Goal: Information Seeking & Learning: Learn about a topic

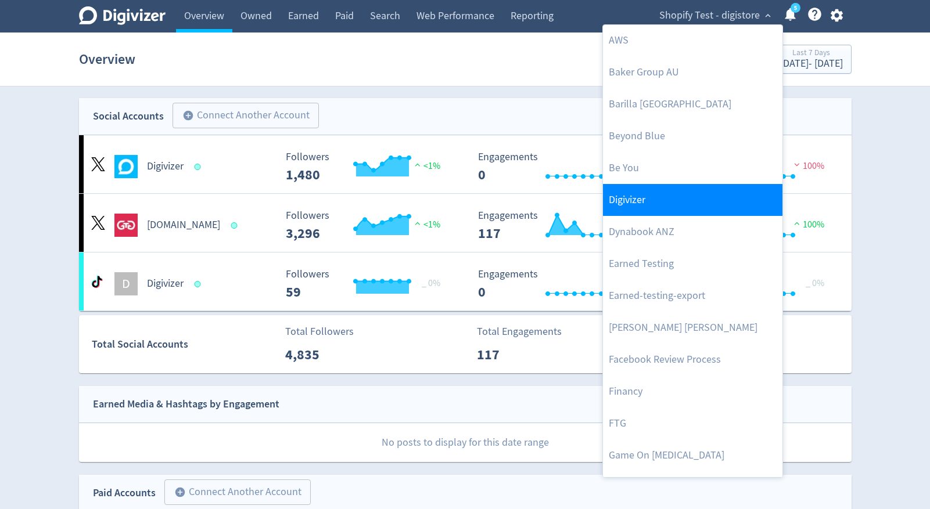
scroll to position [110, 0]
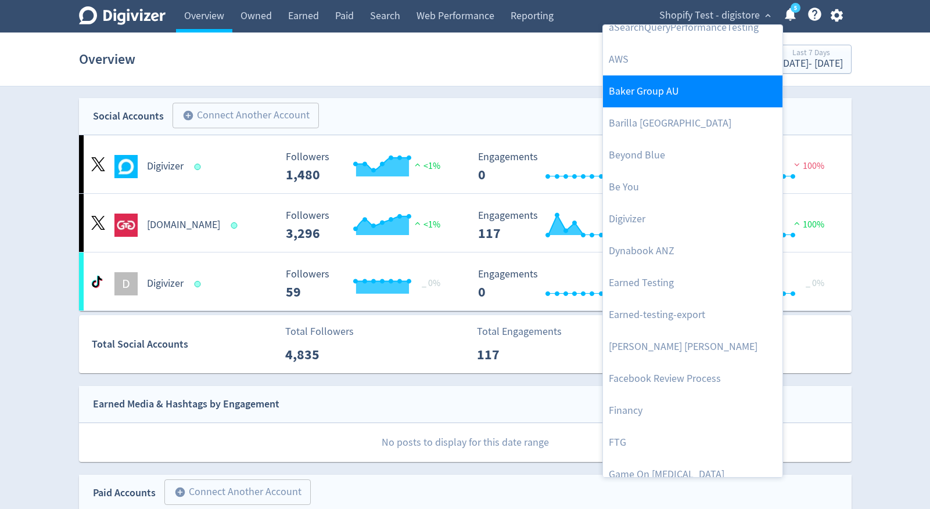
click at [694, 103] on link "Baker Group AU" at bounding box center [692, 91] width 179 height 32
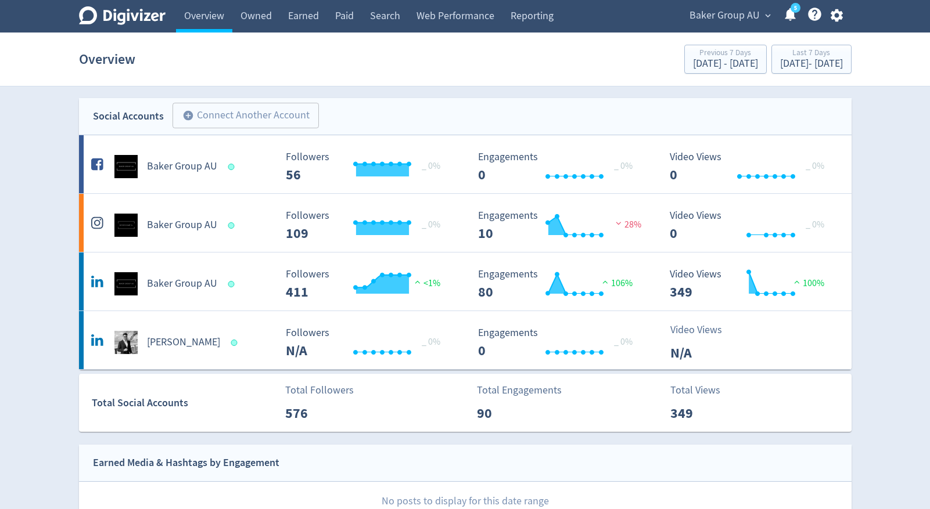
click at [718, 20] on span "Baker Group AU" at bounding box center [724, 15] width 70 height 19
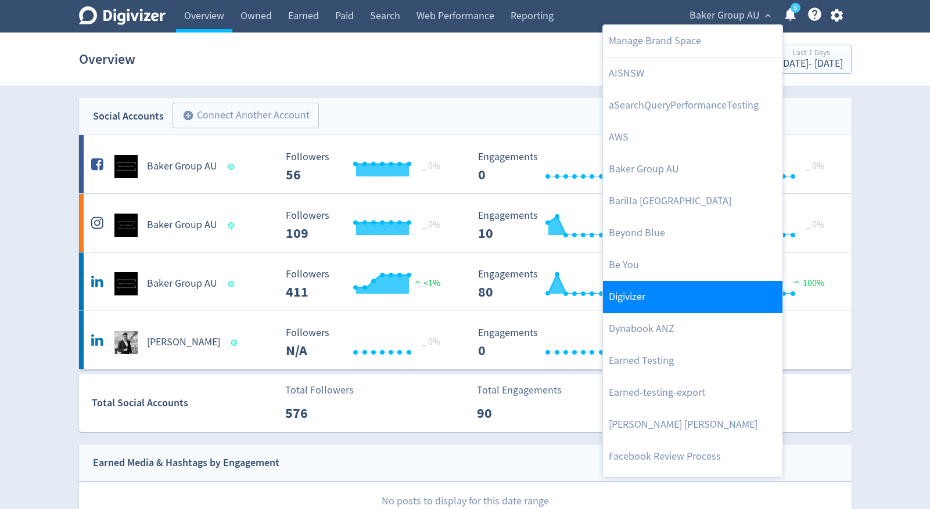
click at [685, 302] on link "Digivizer" at bounding box center [692, 297] width 179 height 32
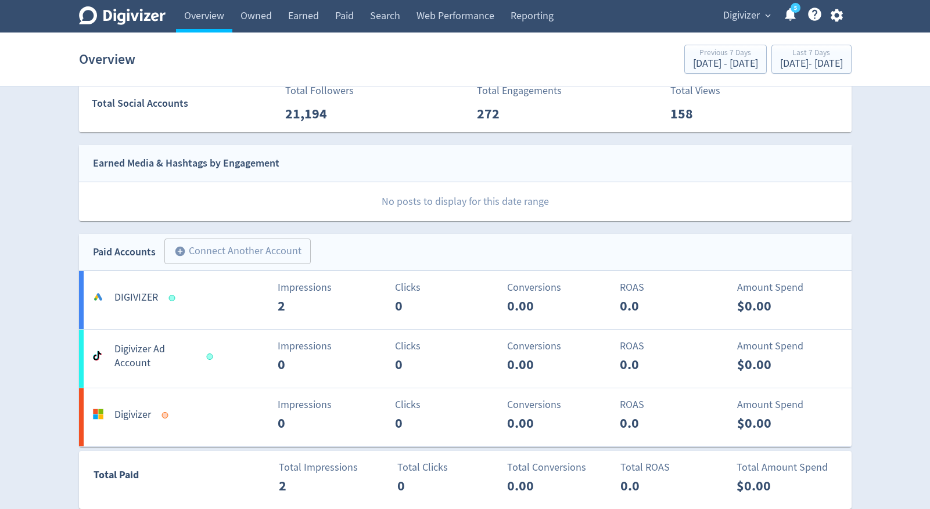
scroll to position [534, 0]
click at [835, 19] on icon "button" at bounding box center [836, 15] width 12 height 13
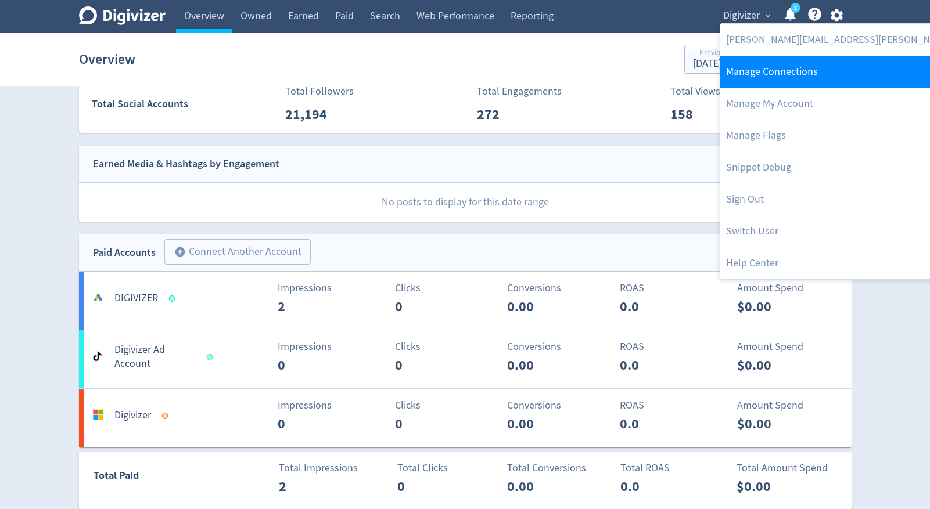
click at [810, 75] on link "Manage Connections" at bounding box center [875, 72] width 310 height 32
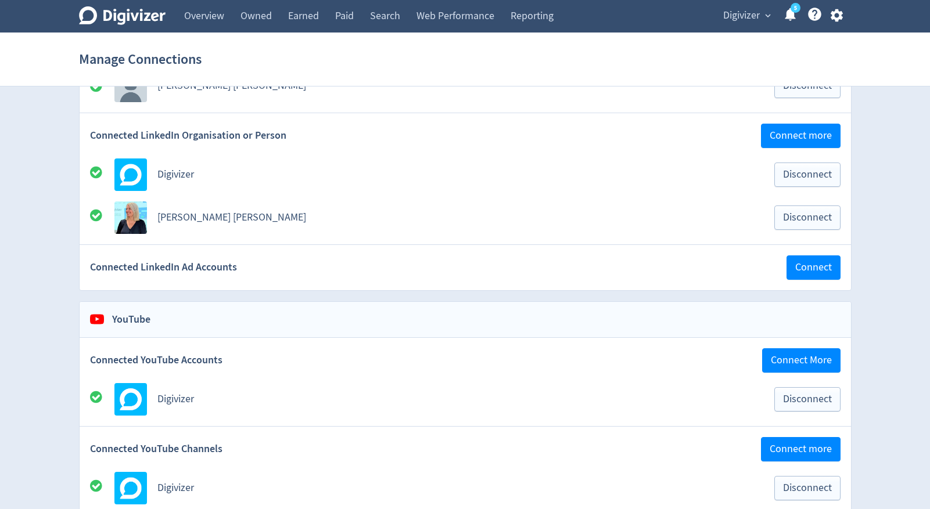
scroll to position [363, 0]
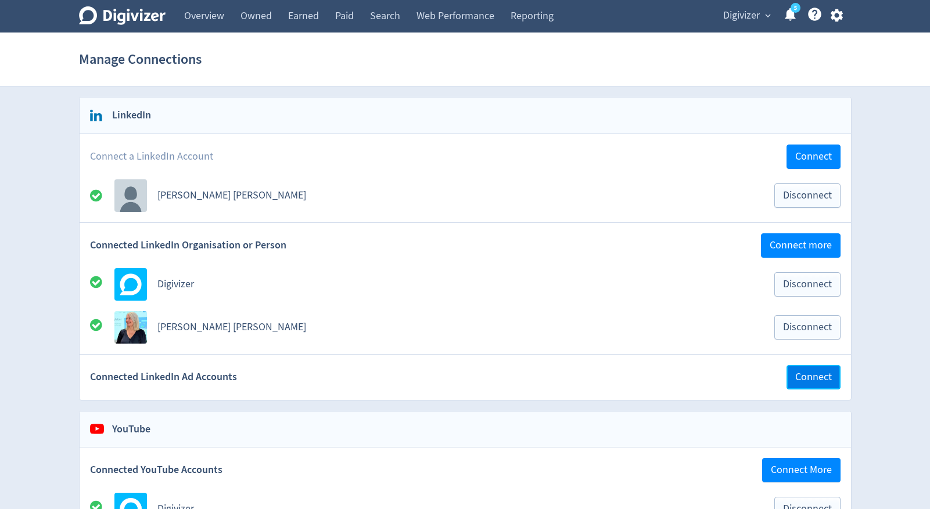
click at [804, 377] on span "Connect" at bounding box center [813, 377] width 37 height 10
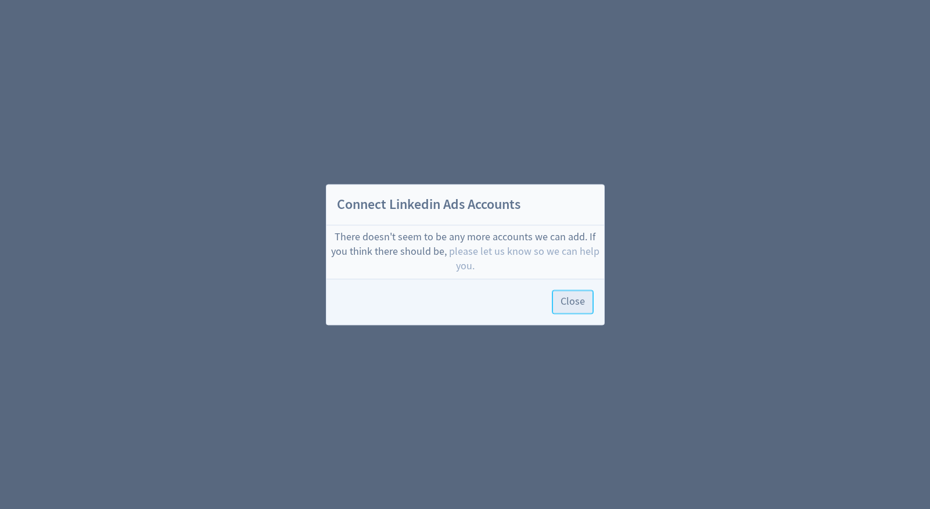
click at [577, 304] on span "Close" at bounding box center [572, 302] width 24 height 10
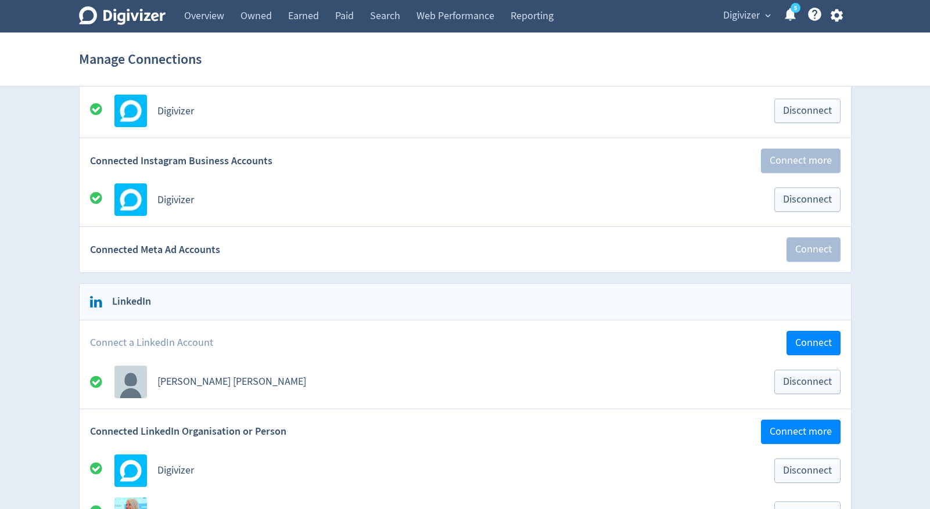
scroll to position [204, 0]
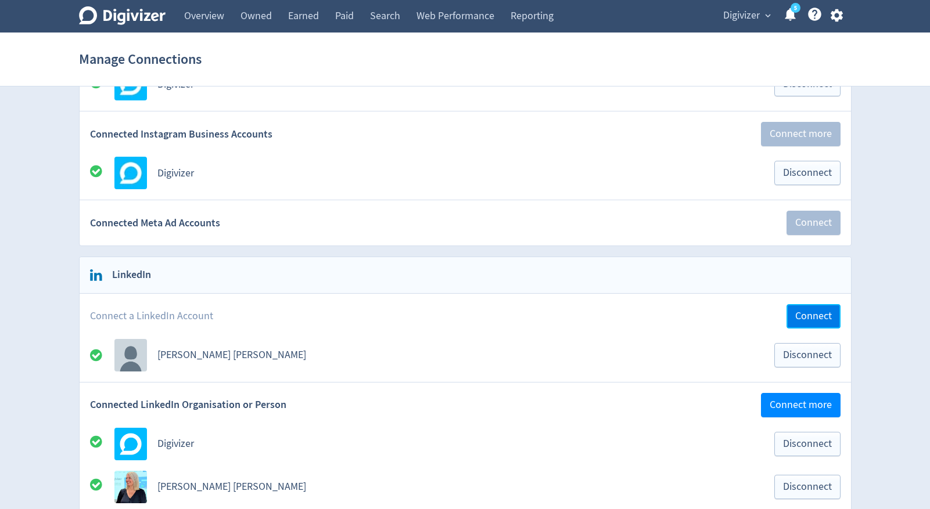
click at [803, 307] on button "Connect" at bounding box center [813, 316] width 54 height 24
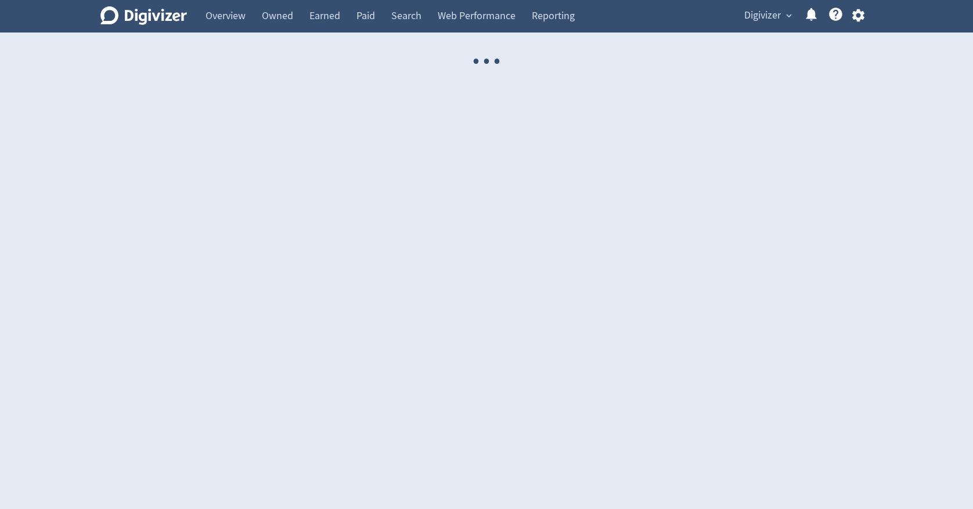
select select "USER"
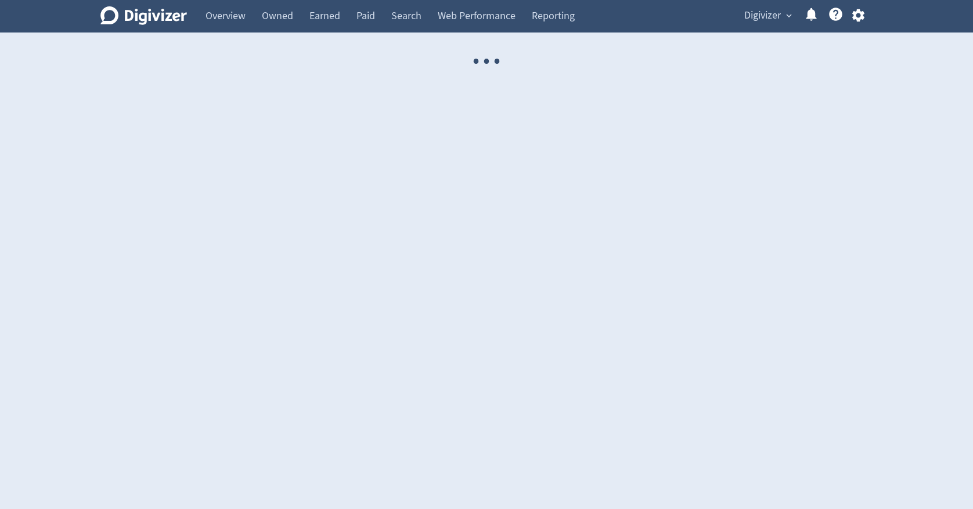
select select "USER"
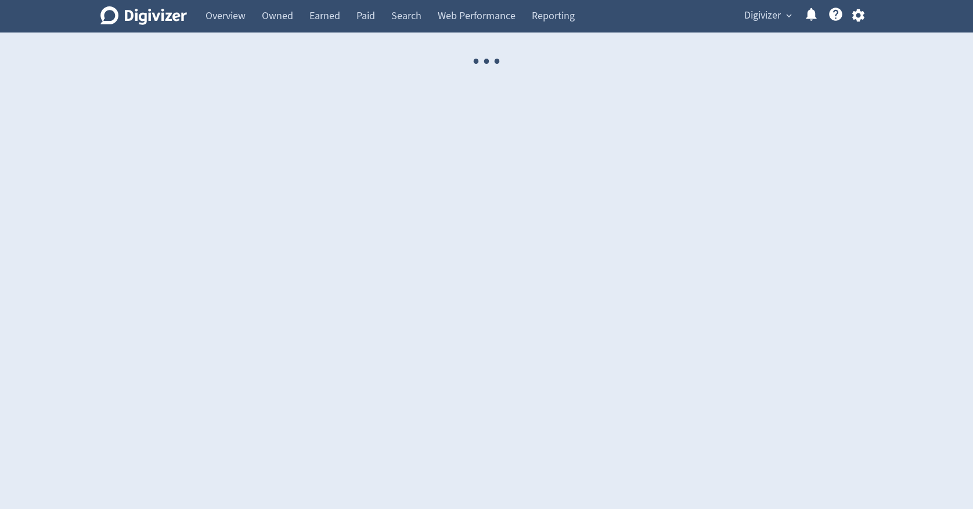
select select "USER"
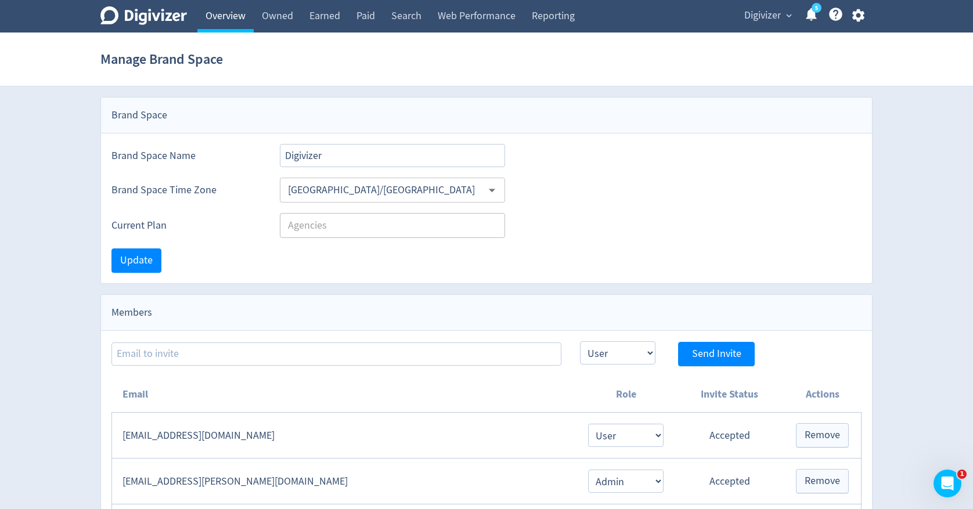
click at [232, 26] on link "Overview" at bounding box center [225, 16] width 56 height 33
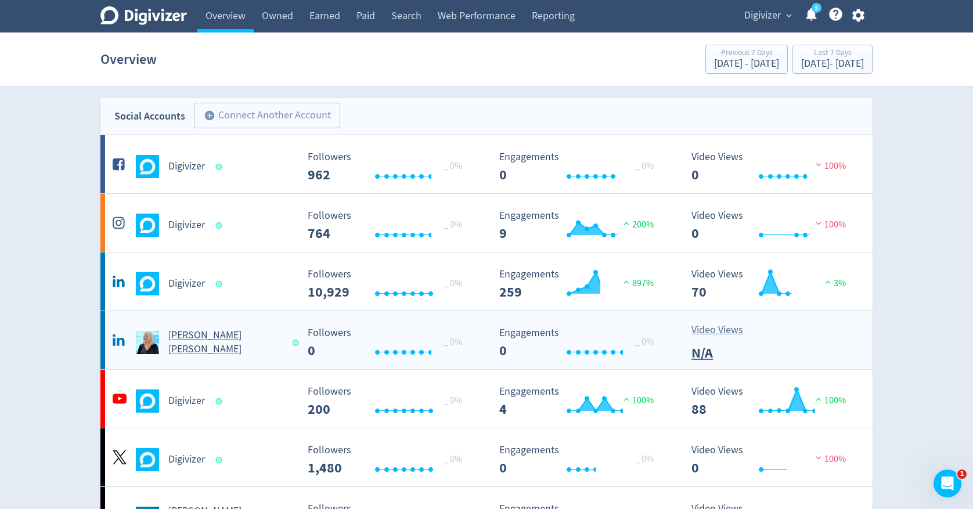
click at [192, 346] on h5 "[PERSON_NAME] [PERSON_NAME]" at bounding box center [224, 343] width 113 height 28
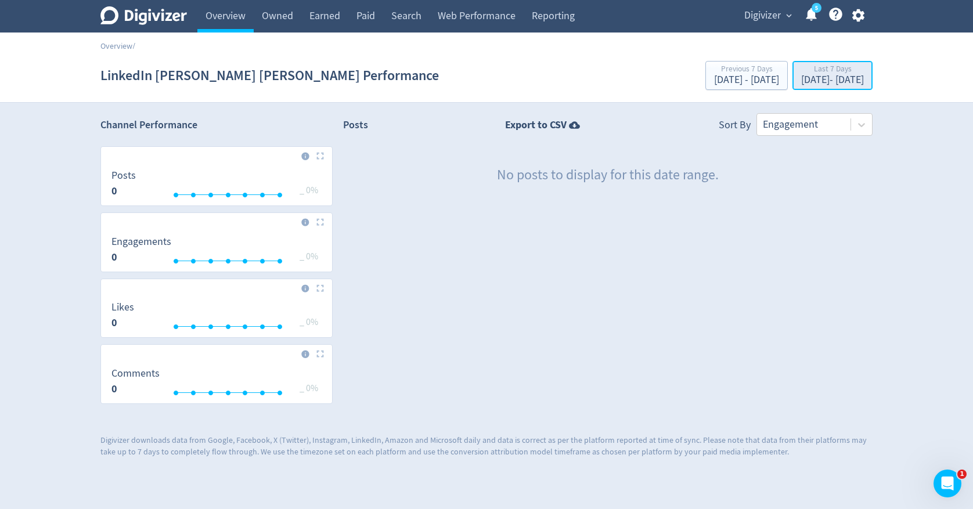
click at [823, 80] on div "[DATE] - [DATE]" at bounding box center [832, 80] width 63 height 10
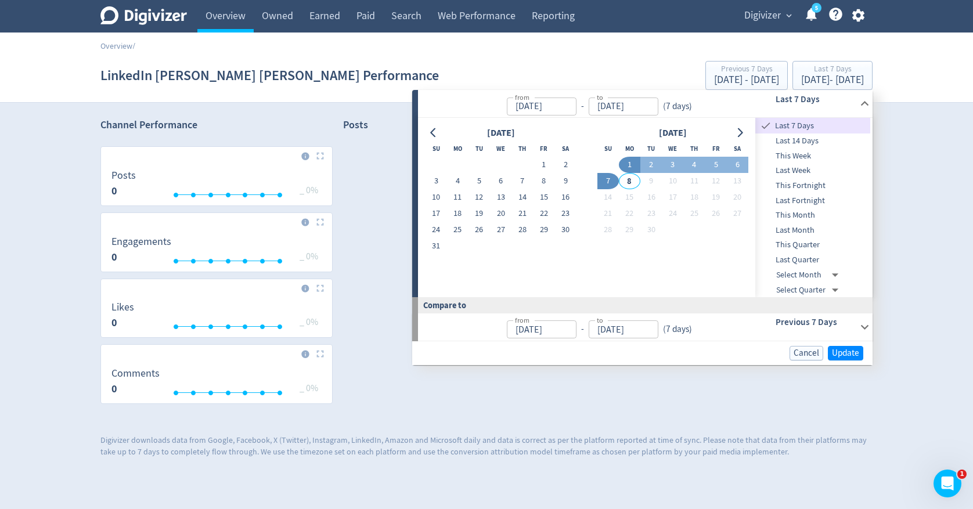
click at [802, 227] on span "Last Month" at bounding box center [812, 230] width 115 height 13
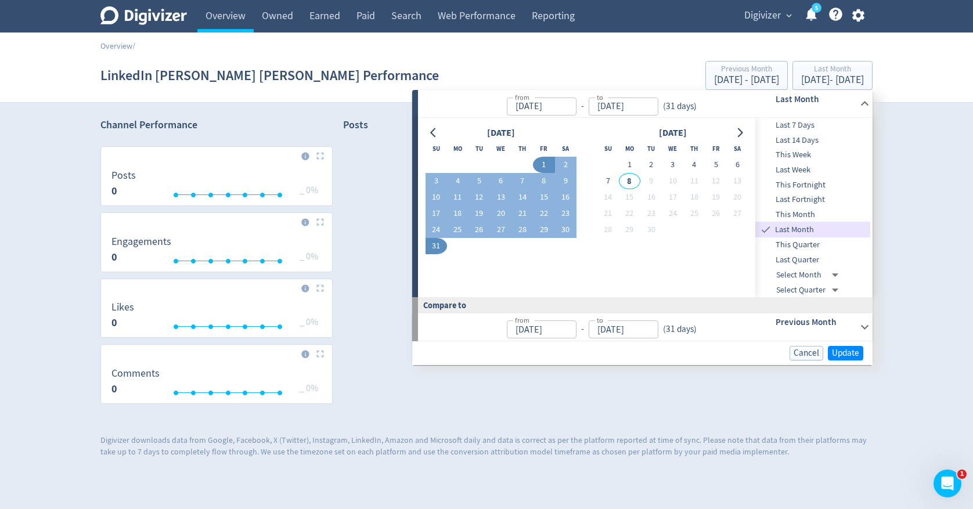
type input "[DATE]"
click at [834, 357] on span "Update" at bounding box center [845, 353] width 27 height 9
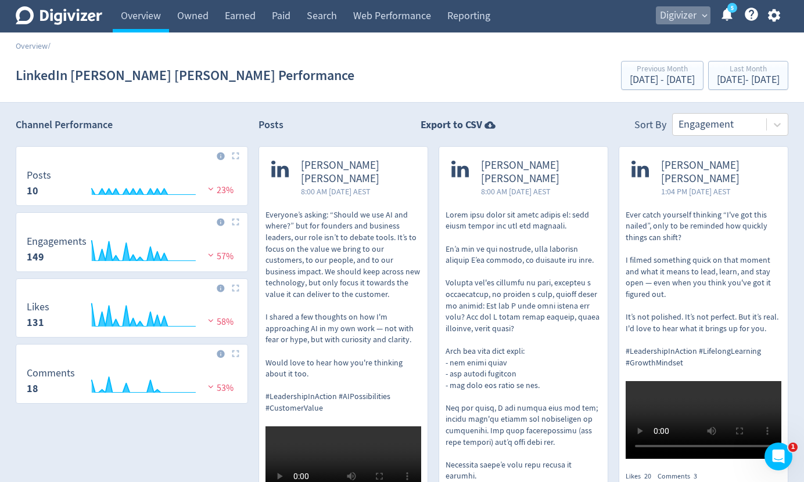
click at [684, 9] on span "Digivizer" at bounding box center [678, 15] width 37 height 19
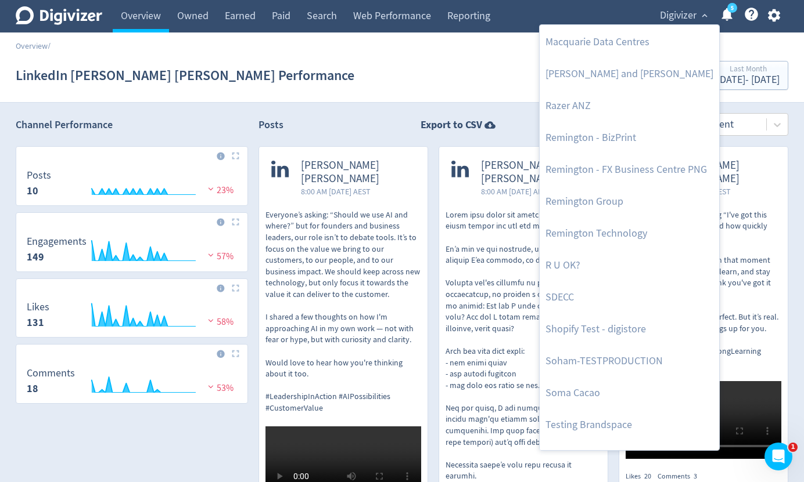
scroll to position [1363, 0]
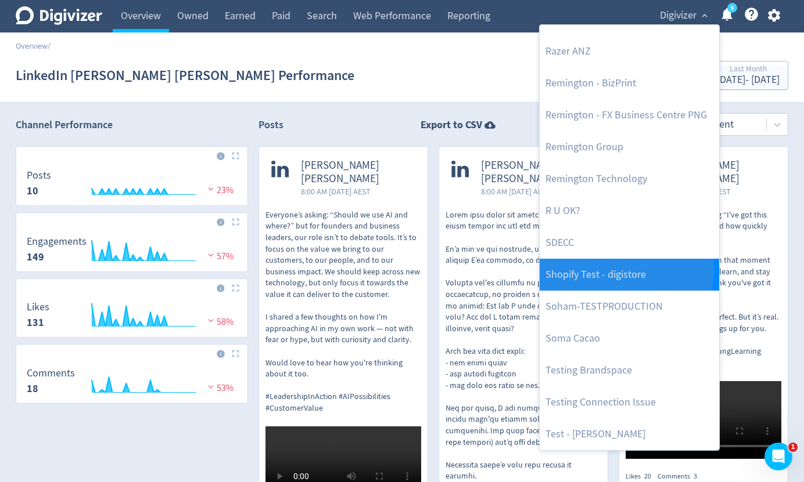
click at [625, 270] on link "Shopify Test - digistore" at bounding box center [628, 275] width 179 height 32
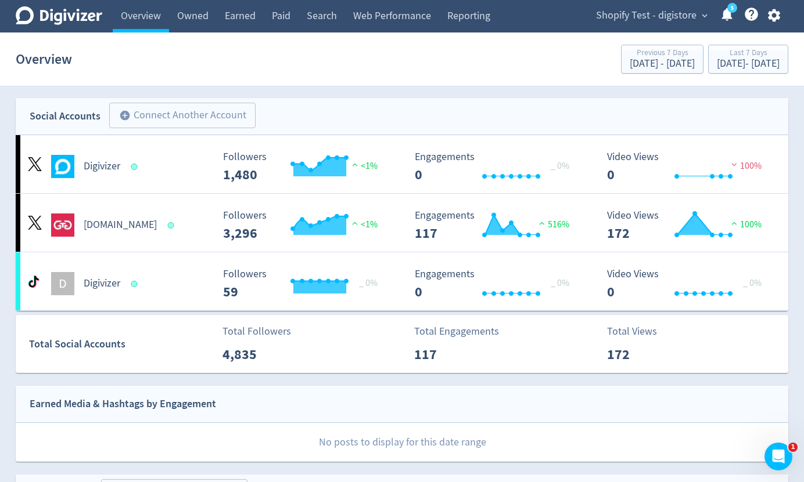
click at [772, 20] on icon "button" at bounding box center [773, 15] width 12 height 13
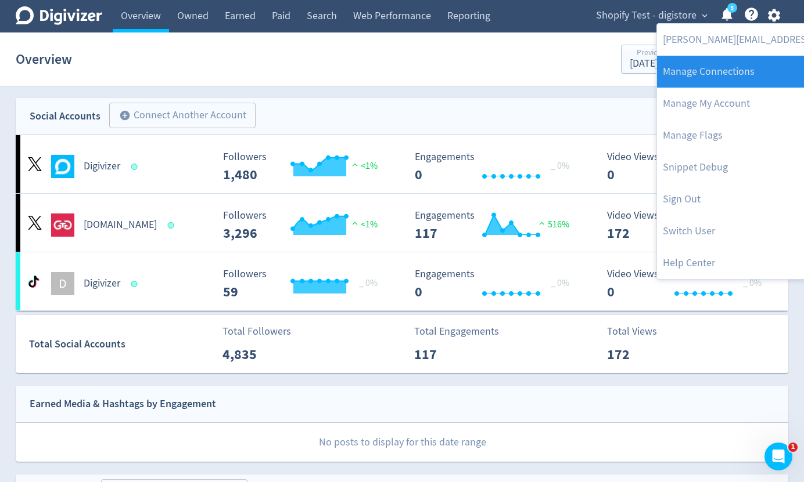
click at [752, 67] on link "Manage Connections" at bounding box center [812, 72] width 310 height 32
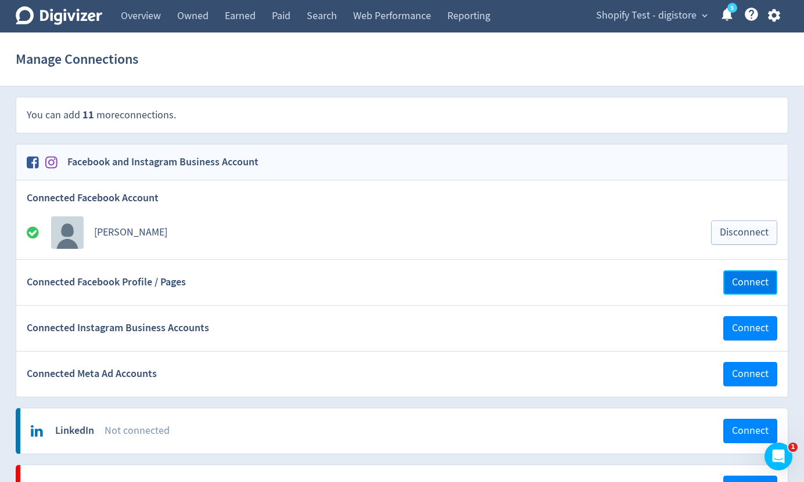
click at [733, 284] on span "Connect" at bounding box center [750, 283] width 37 height 10
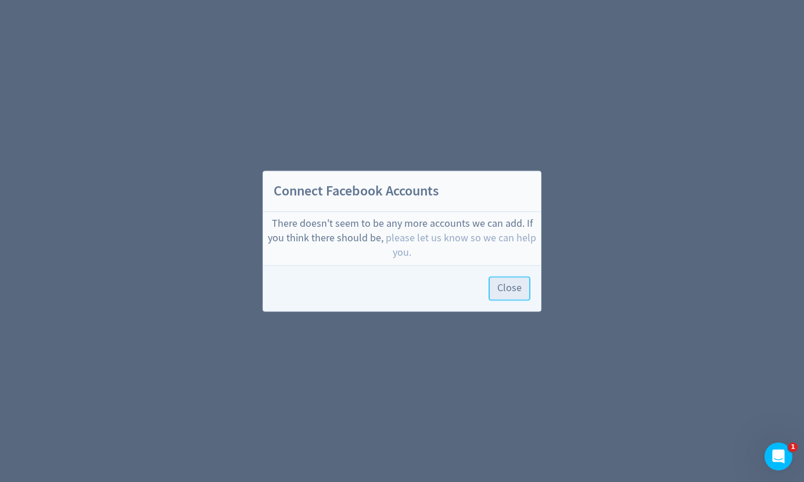
click at [510, 288] on span "Close" at bounding box center [509, 288] width 24 height 10
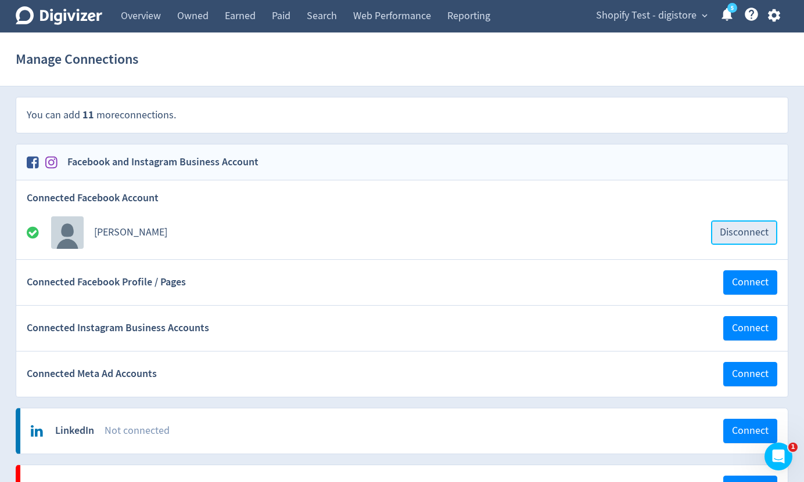
click at [735, 230] on span "Disconnect" at bounding box center [743, 233] width 49 height 10
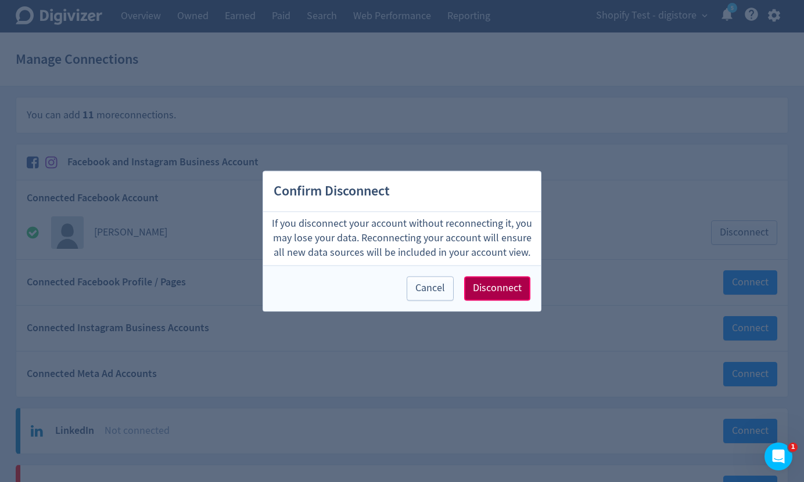
click at [517, 286] on span "Disconnect" at bounding box center [497, 288] width 49 height 10
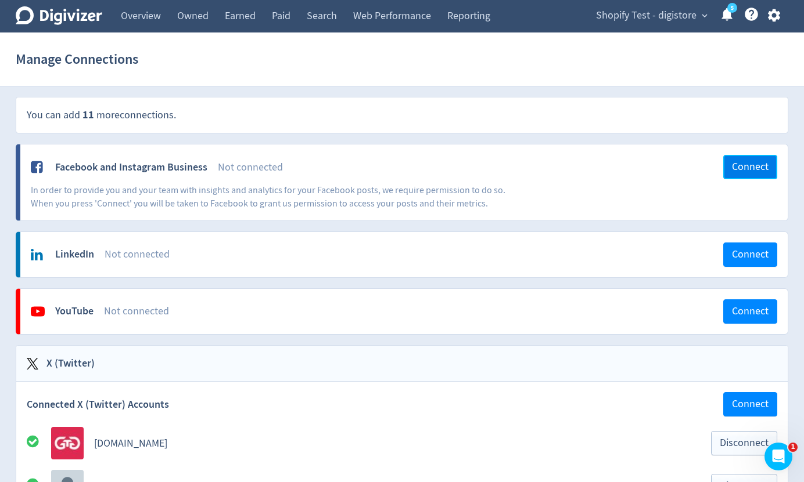
click at [752, 165] on span "Connect" at bounding box center [750, 167] width 37 height 10
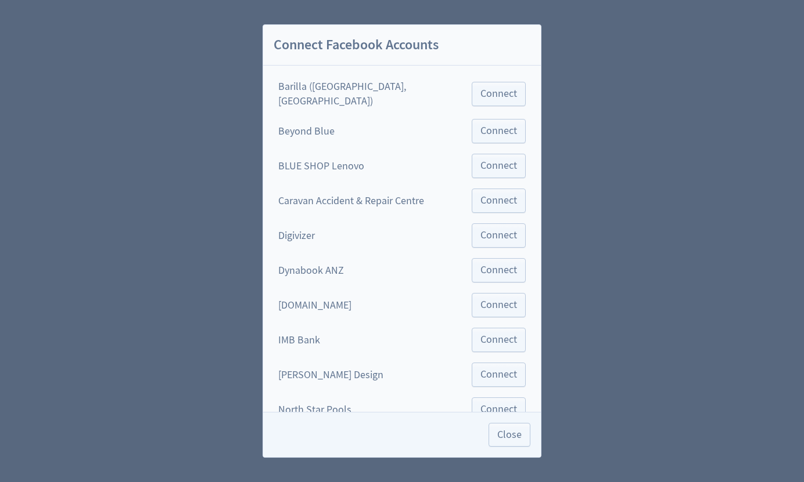
scroll to position [2, 0]
click at [480, 234] on span "Connect" at bounding box center [498, 235] width 37 height 10
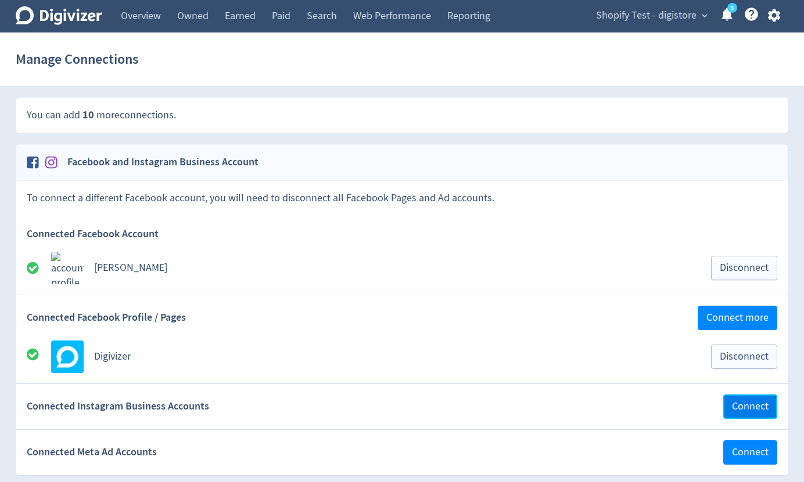
click at [739, 403] on span "Connect" at bounding box center [750, 407] width 37 height 10
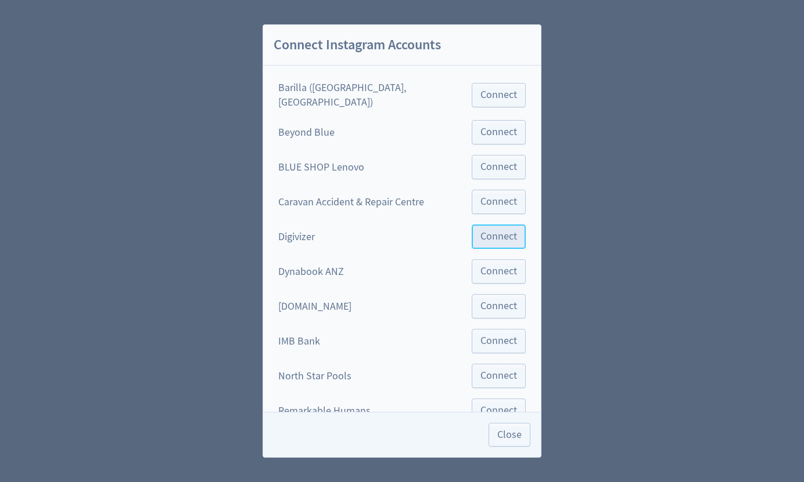
click at [480, 233] on span "Connect" at bounding box center [498, 237] width 37 height 10
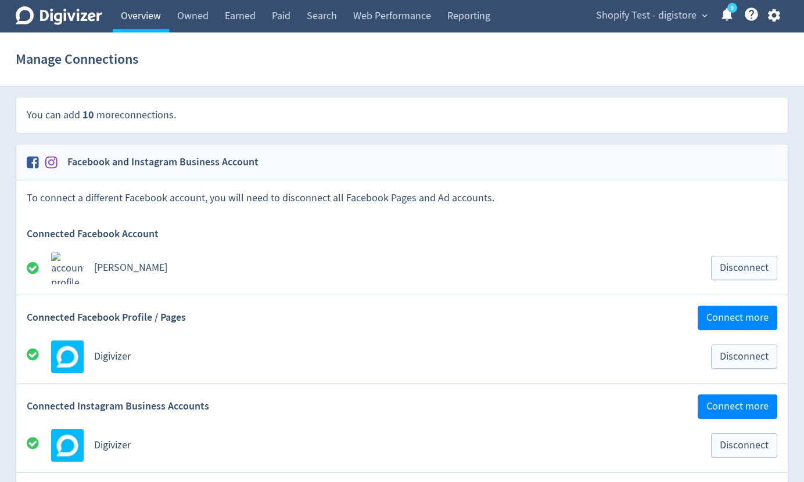
click at [149, 9] on link "Overview" at bounding box center [141, 16] width 56 height 33
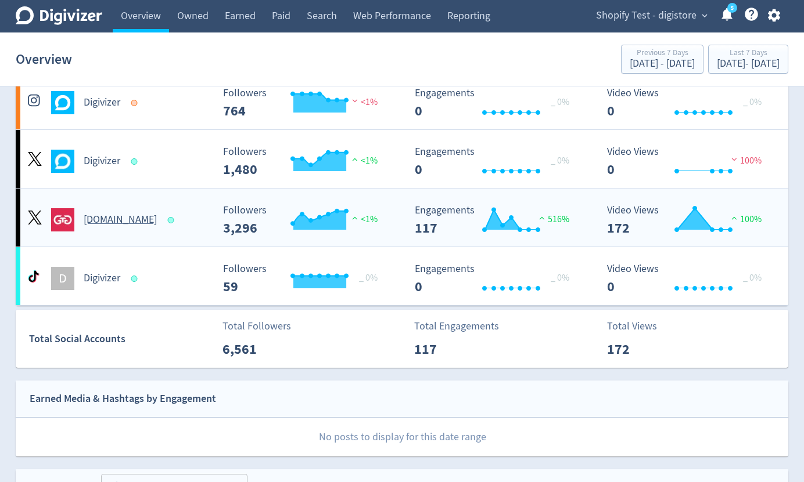
scroll to position [153, 0]
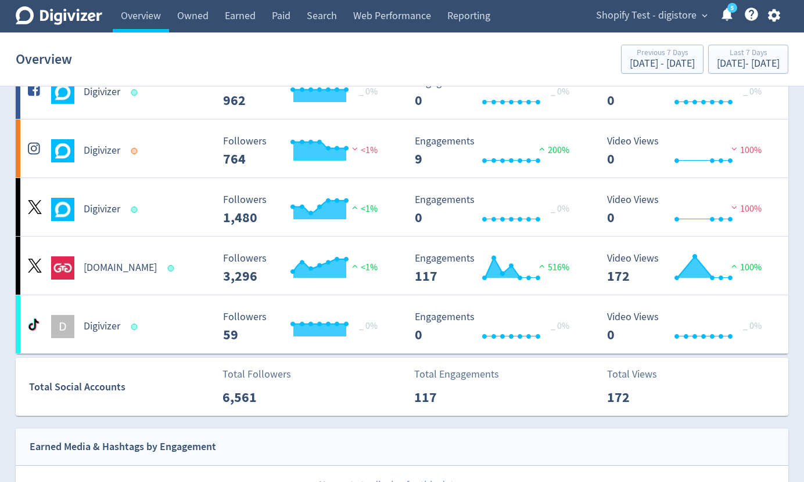
click at [772, 14] on icon "button" at bounding box center [774, 16] width 16 height 16
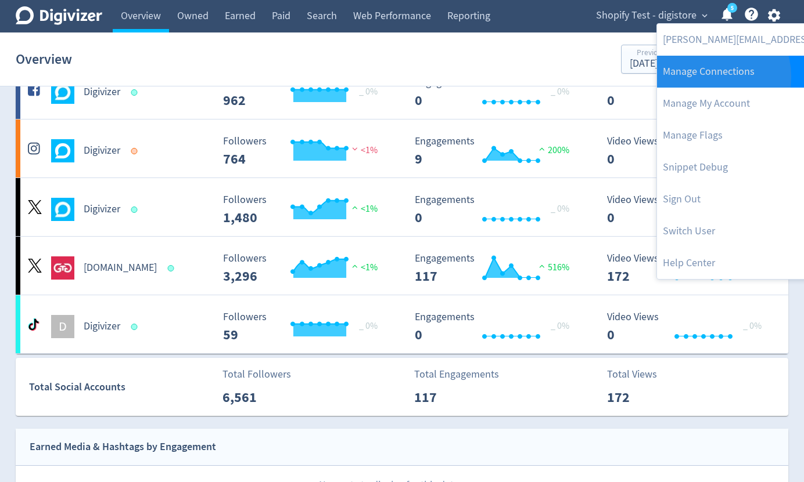
click at [707, 77] on link "Manage Connections" at bounding box center [812, 72] width 310 height 32
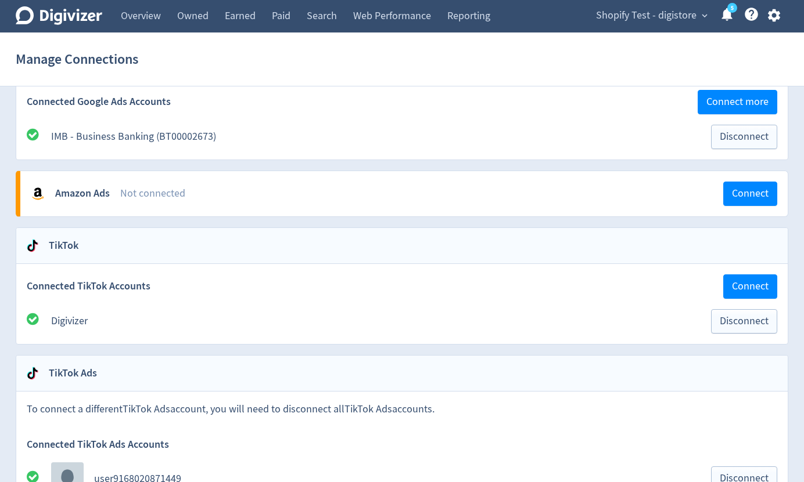
scroll to position [1017, 0]
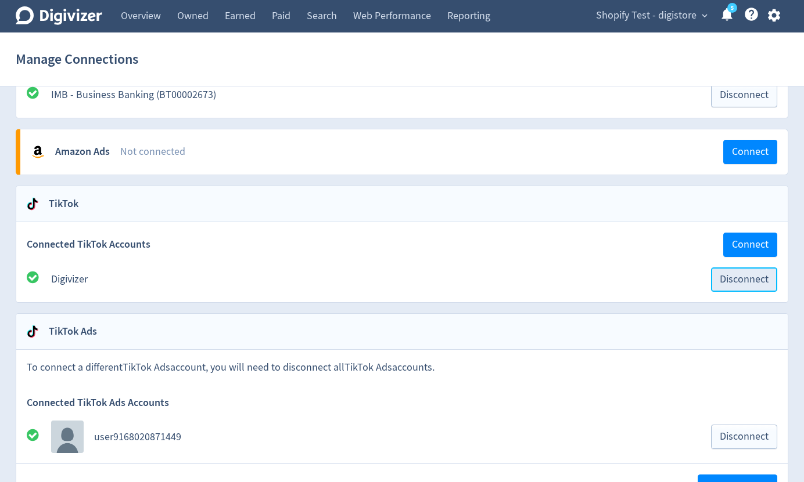
click at [767, 277] on span "Disconnect" at bounding box center [743, 280] width 49 height 10
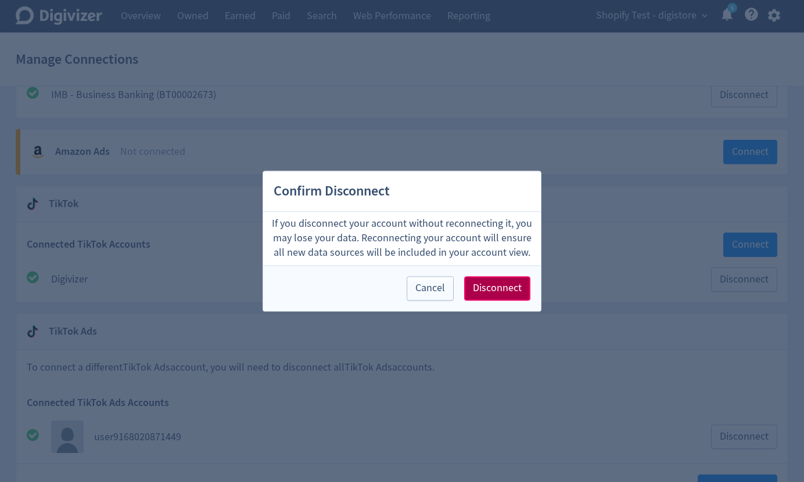
click at [492, 283] on span "Disconnect" at bounding box center [497, 288] width 49 height 10
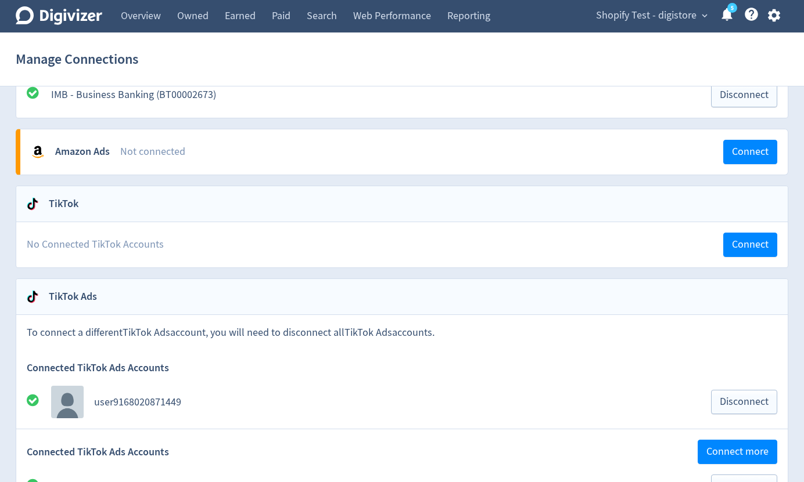
scroll to position [239, 0]
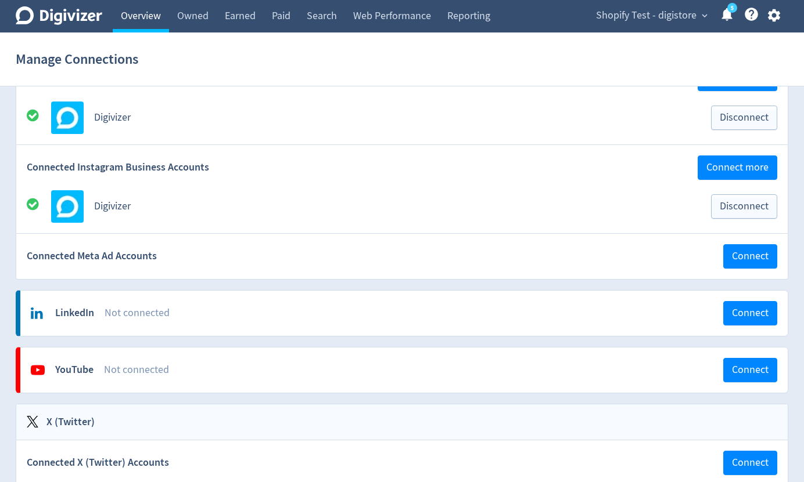
click at [127, 21] on link "Overview" at bounding box center [141, 16] width 56 height 33
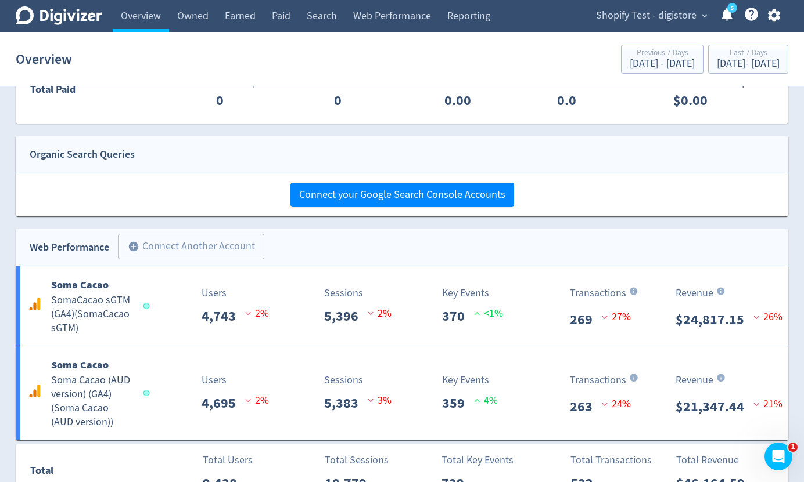
scroll to position [707, 0]
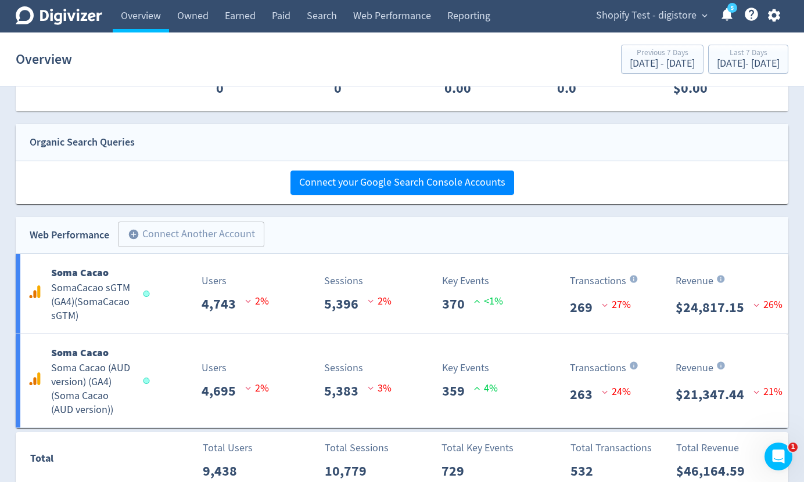
click at [777, 15] on icon "button" at bounding box center [773, 15] width 12 height 13
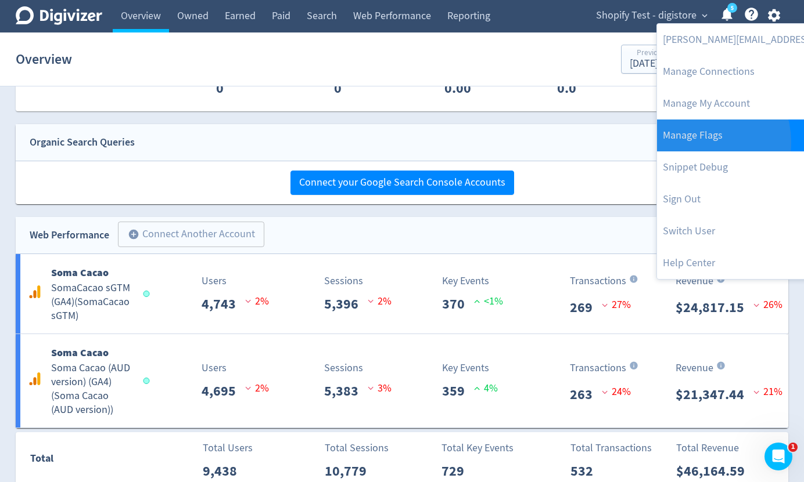
click at [697, 142] on link "Manage Flags" at bounding box center [812, 136] width 310 height 32
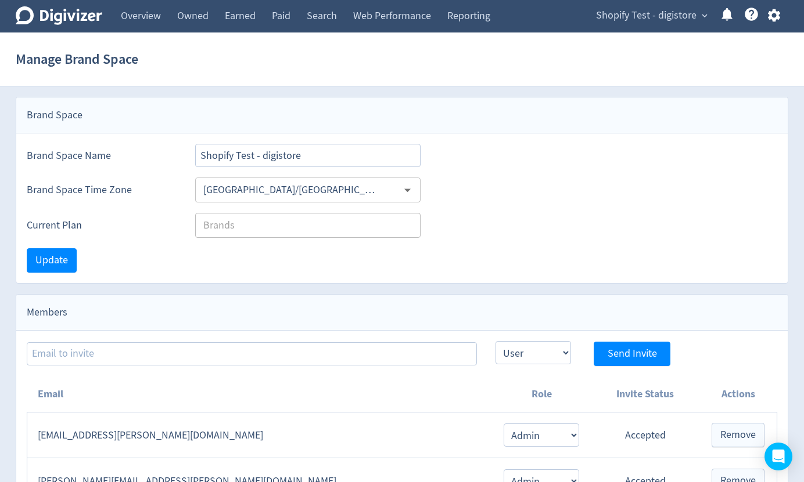
click at [646, 18] on span "Shopify Test - digistore" at bounding box center [646, 15] width 100 height 19
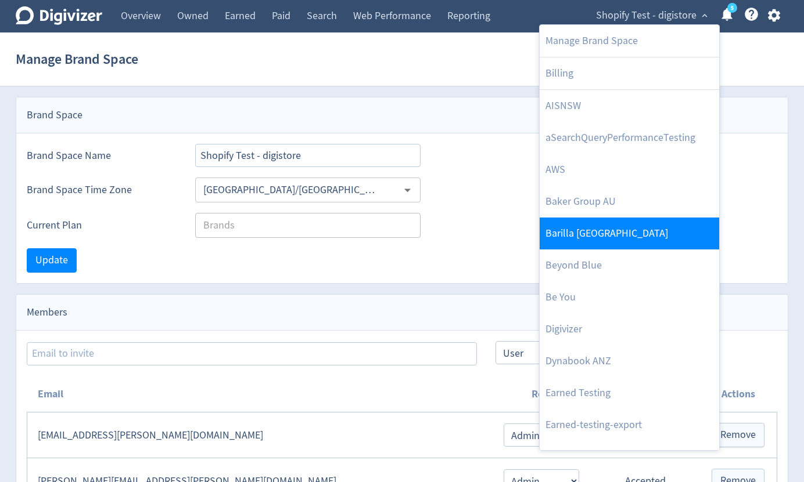
click at [575, 243] on link "Barilla [GEOGRAPHIC_DATA]" at bounding box center [628, 234] width 179 height 32
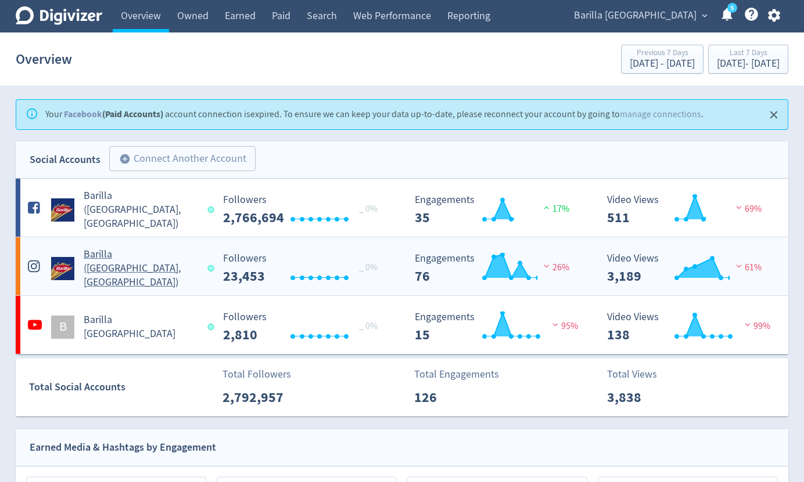
click at [103, 278] on div "Barilla ([GEOGRAPHIC_DATA], [GEOGRAPHIC_DATA])" at bounding box center [119, 269] width 188 height 42
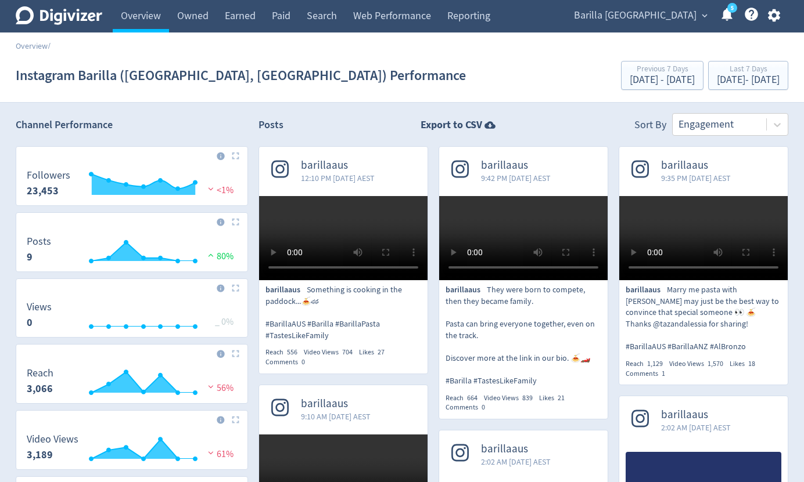
click at [292, 229] on video at bounding box center [343, 238] width 168 height 84
click at [579, 236] on video at bounding box center [523, 238] width 168 height 84
click at [697, 253] on video at bounding box center [703, 238] width 168 height 84
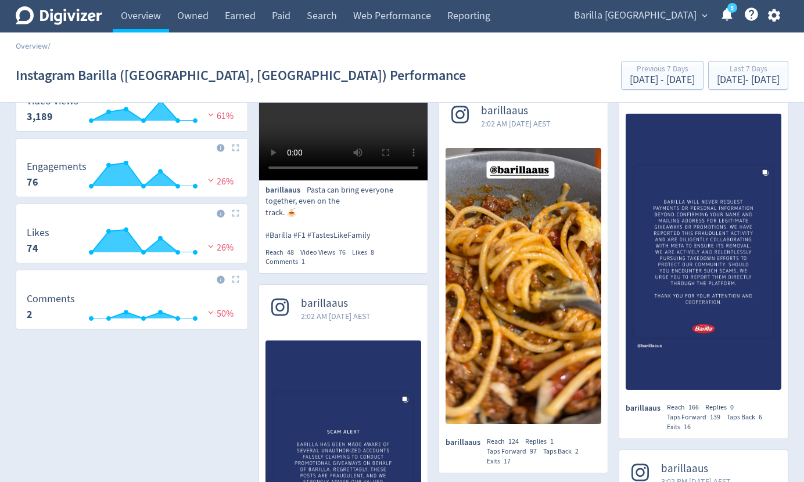
scroll to position [341, 0]
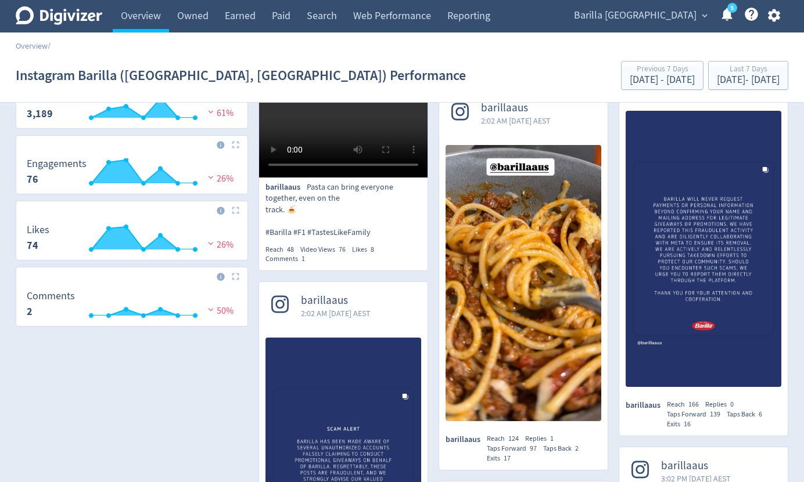
click at [387, 178] on video at bounding box center [343, 135] width 168 height 84
click at [685, 17] on span "Barilla [GEOGRAPHIC_DATA]" at bounding box center [635, 15] width 123 height 19
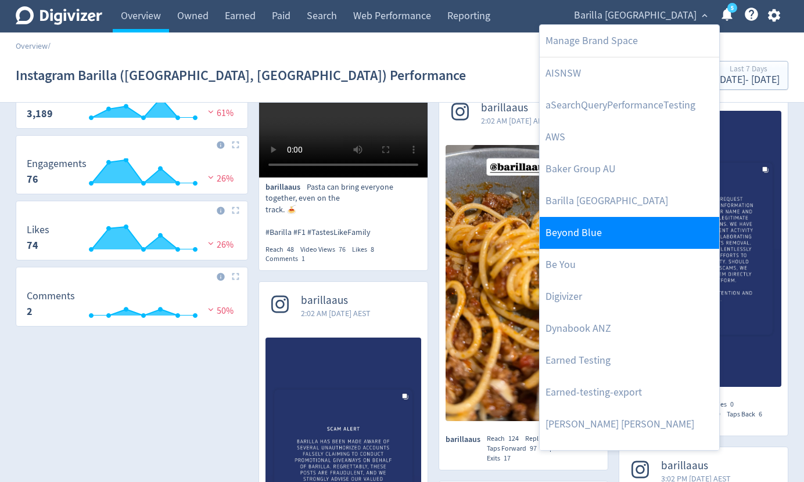
click at [643, 230] on link "Beyond Blue" at bounding box center [628, 233] width 179 height 32
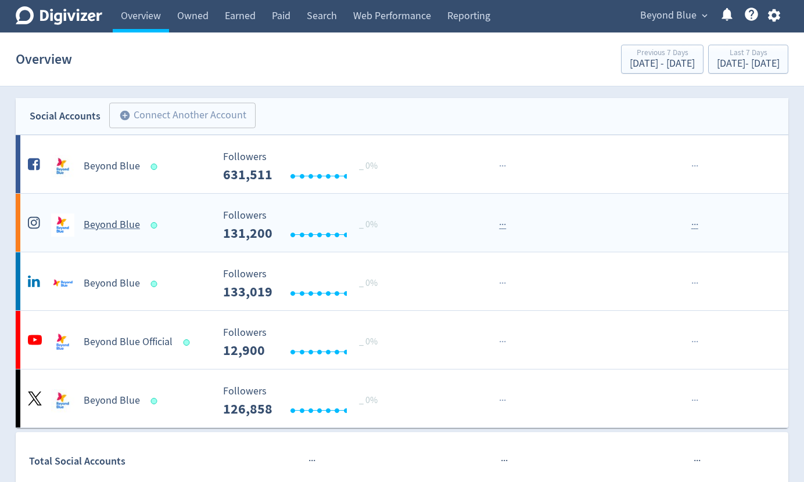
click at [140, 232] on div "Beyond Blue" at bounding box center [119, 225] width 188 height 23
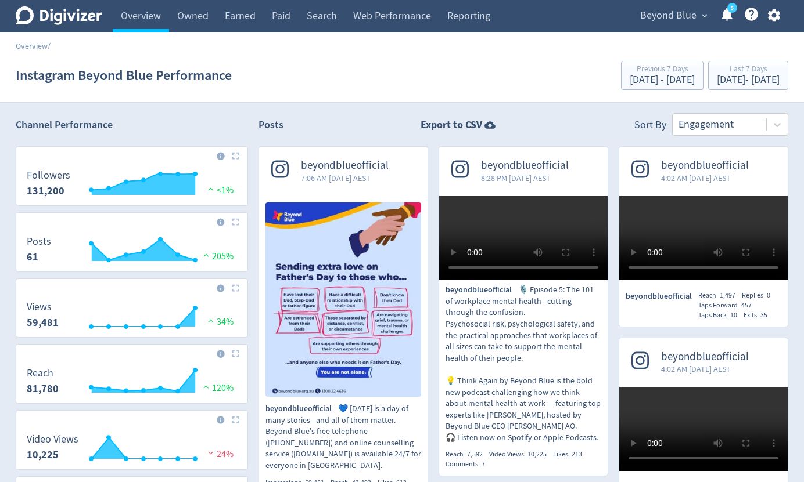
click at [340, 214] on img at bounding box center [343, 300] width 156 height 194
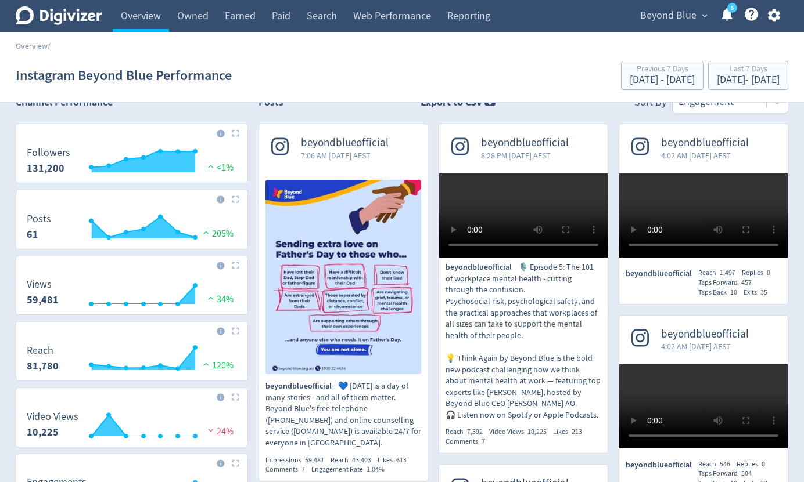
scroll to position [30, 0]
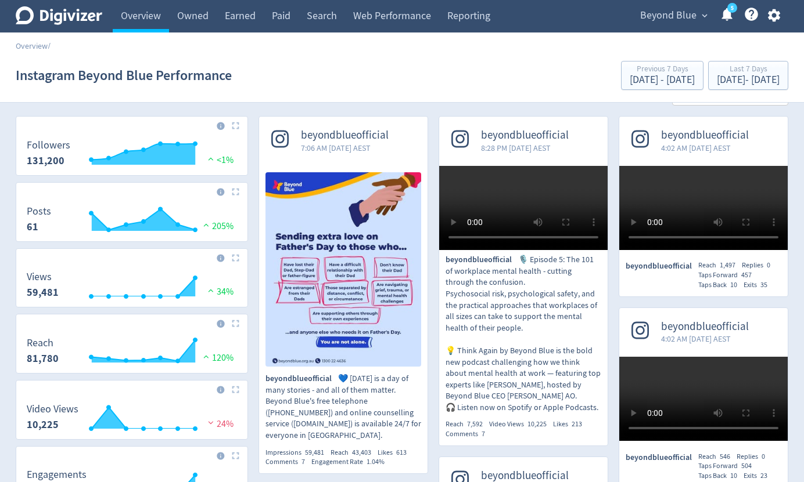
click at [553, 250] on video at bounding box center [523, 208] width 168 height 84
click at [720, 250] on video at bounding box center [703, 208] width 168 height 84
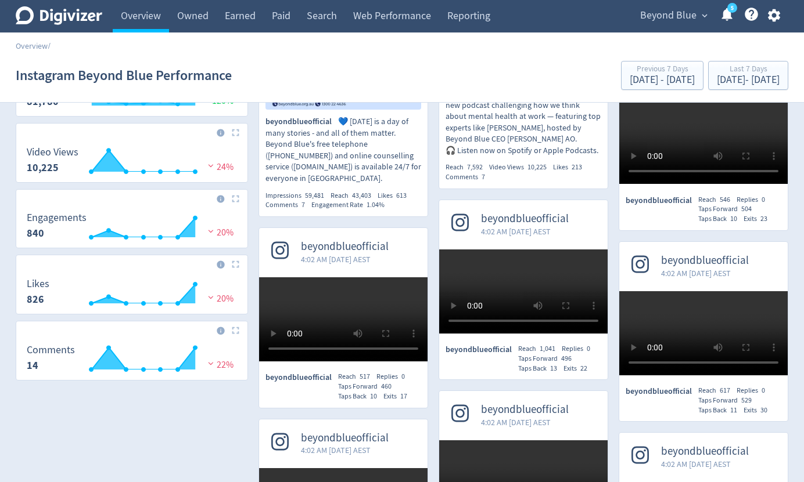
scroll to position [0, 0]
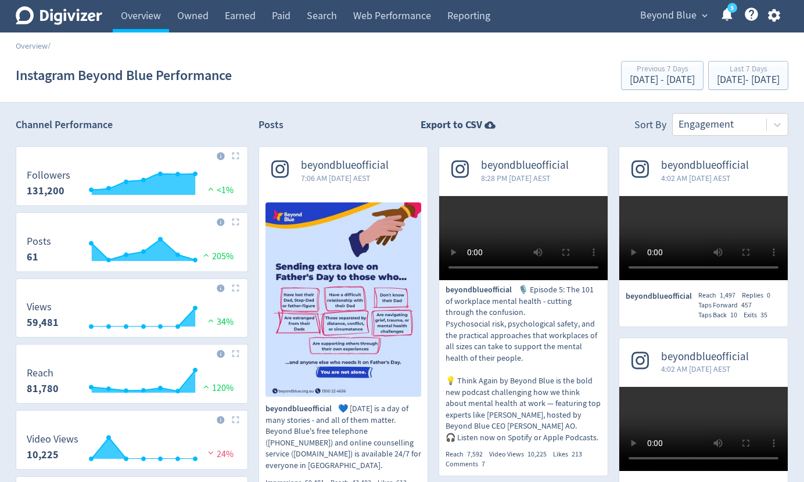
click at [554, 280] on video at bounding box center [523, 238] width 168 height 84
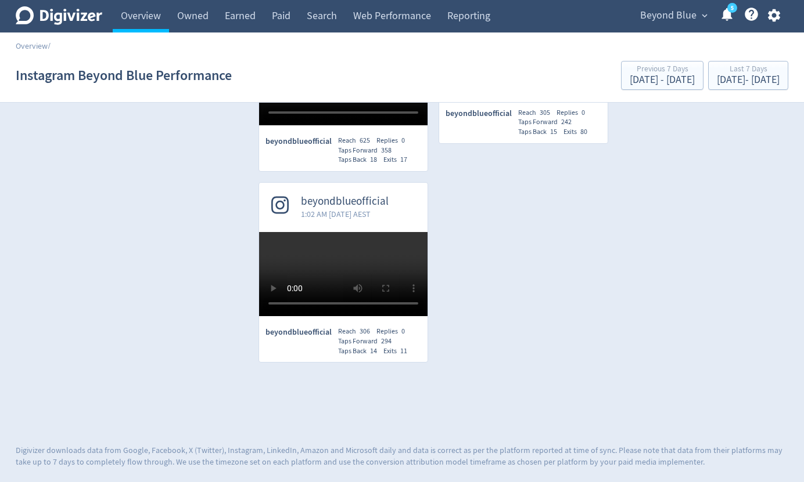
scroll to position [3308, 0]
click at [696, 19] on button "Beyond Blue expand_more" at bounding box center [673, 15] width 74 height 19
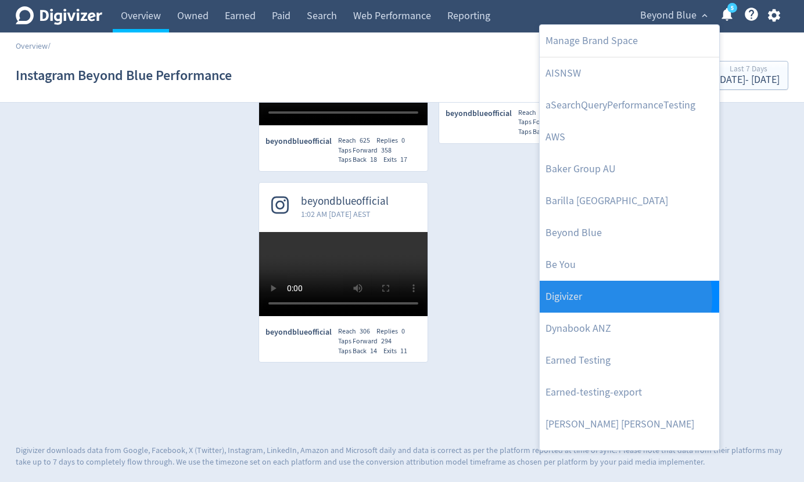
click at [606, 298] on link "Digivizer" at bounding box center [628, 297] width 179 height 32
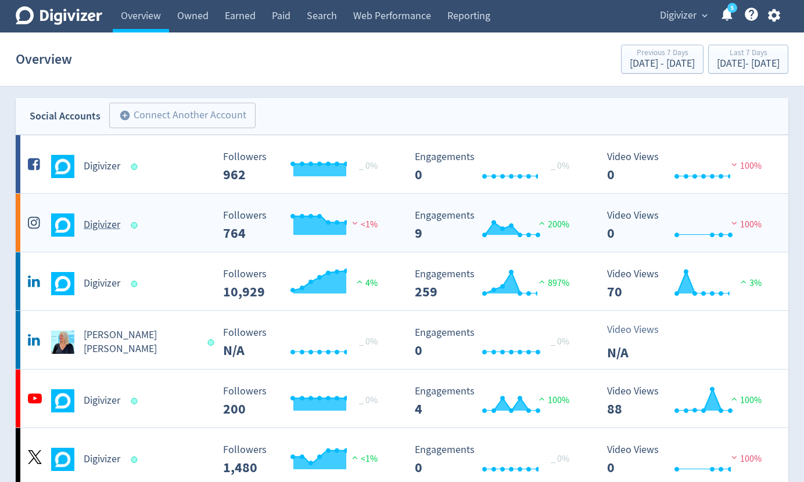
click at [131, 234] on div "Digivizer" at bounding box center [119, 225] width 188 height 23
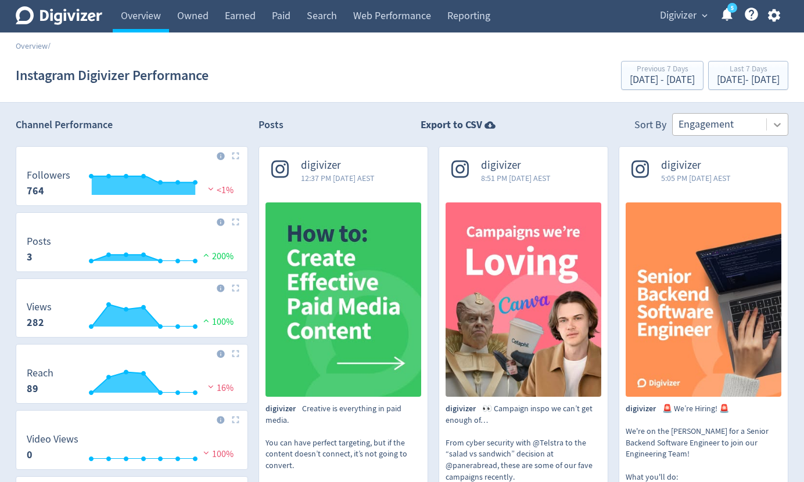
click at [771, 124] on icon at bounding box center [777, 125] width 12 height 12
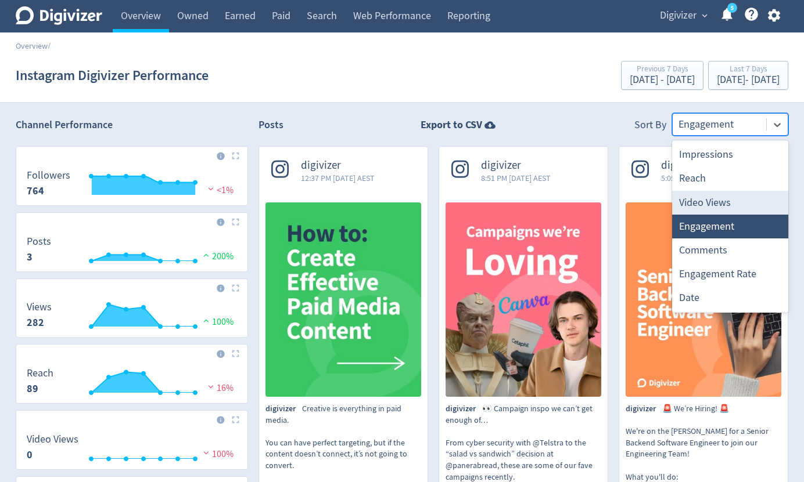
click at [728, 207] on div "Video Views" at bounding box center [730, 203] width 116 height 24
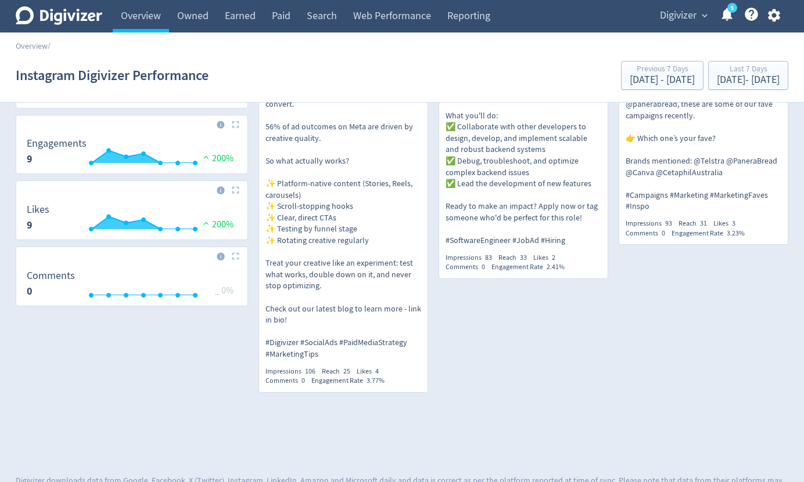
scroll to position [387, 0]
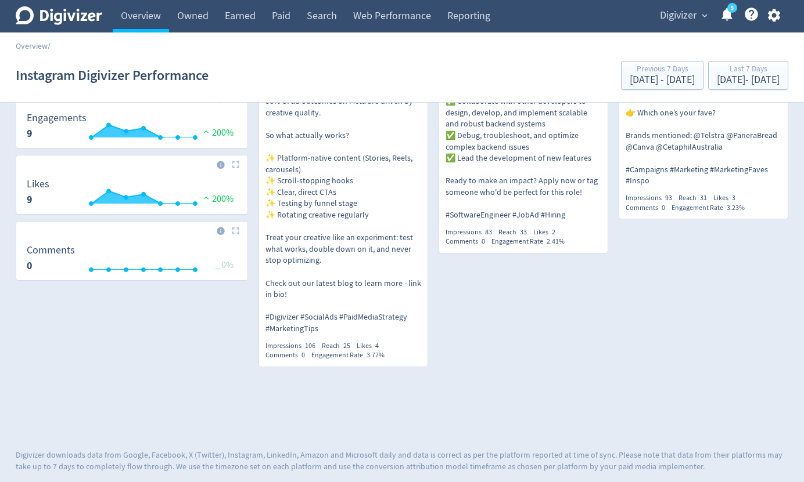
click at [314, 247] on p "digivizer Creative is everything in paid media. You can have perfect targeting,…" at bounding box center [343, 175] width 156 height 319
click at [573, 147] on p "digivizer 🚨 We’re Hiring! 🚨 We're on the hunt for a Senior Backend Software Eng…" at bounding box center [523, 118] width 156 height 205
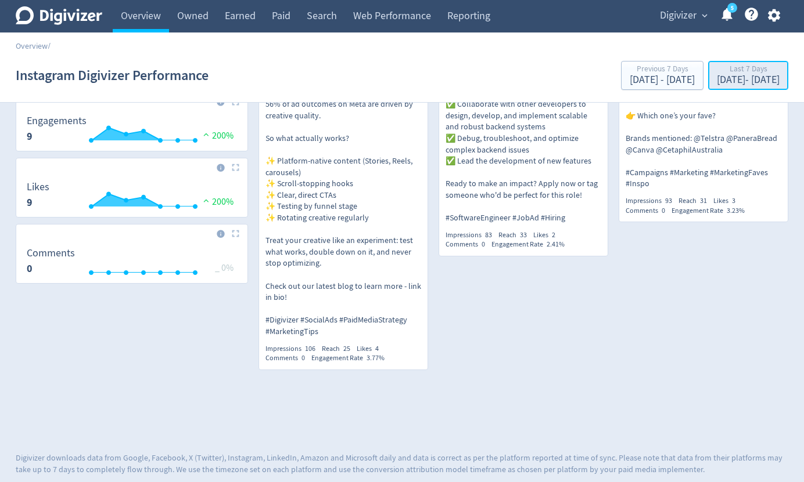
click at [716, 84] on div "Sep 1, 2025 - Sep 7, 2025" at bounding box center [747, 80] width 63 height 10
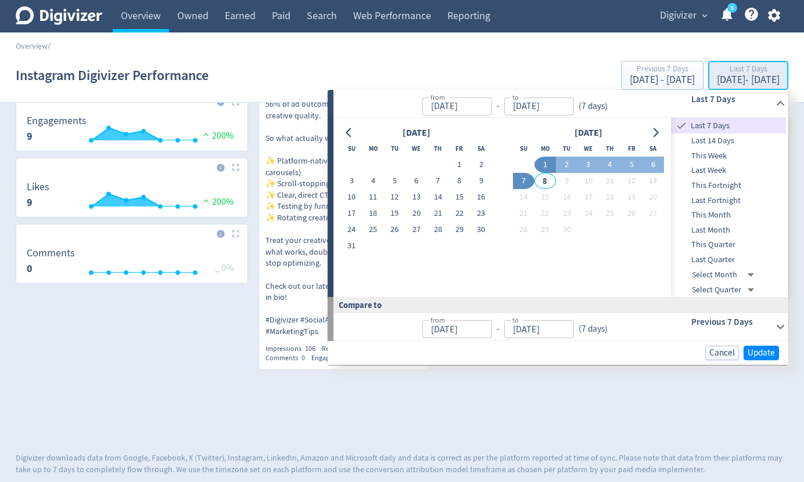
type input "Sep 01, 2025"
type input "Sep 07, 2025"
type input "[DATE]"
click at [723, 255] on span "Last Quarter" at bounding box center [728, 260] width 115 height 13
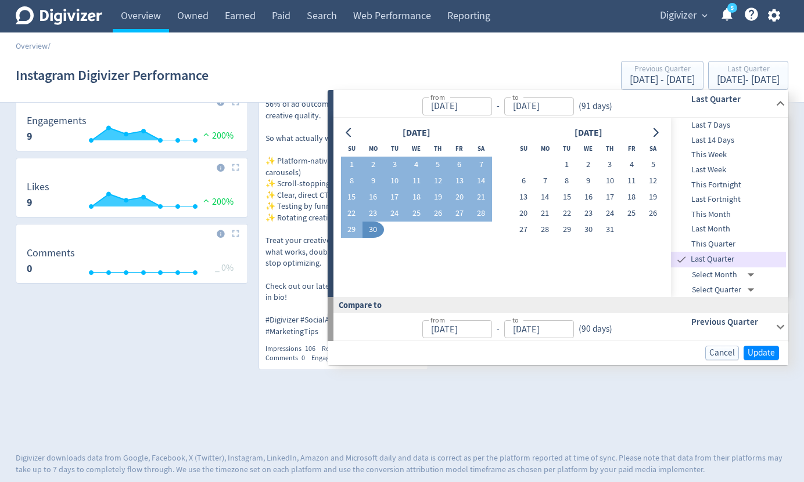
type input "Apr 01, 2025"
type input "Jun 30, 2025"
type input "Jan 01, 2025"
type input "Mar 31, 2025"
click at [756, 354] on span "Update" at bounding box center [760, 353] width 27 height 9
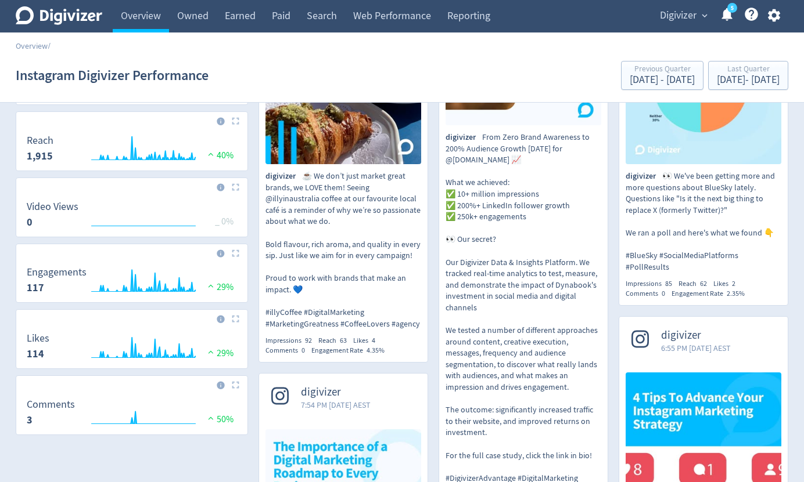
scroll to position [257, 0]
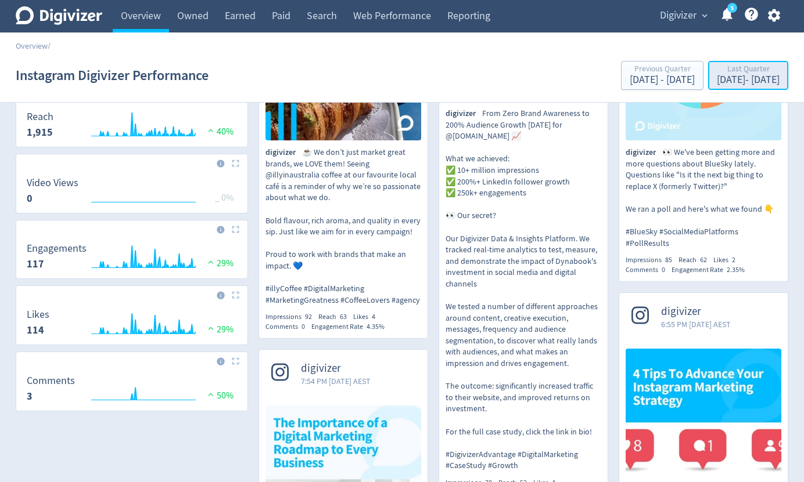
click at [744, 71] on div "Last Quarter" at bounding box center [747, 70] width 63 height 10
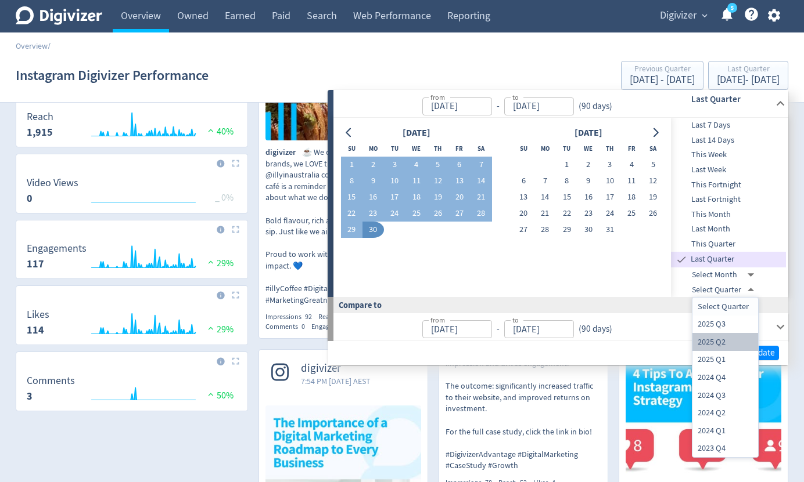
click at [725, 342] on li "2025 Q2" at bounding box center [725, 342] width 66 height 18
type input "2025-03-31T13:00:00.000Z"
type input "2024-12-31T13:00:00.000Z"
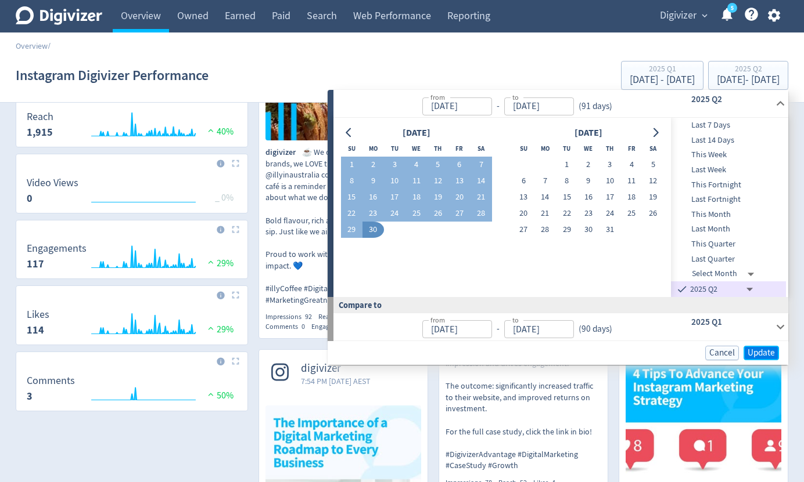
click at [752, 355] on span "Update" at bounding box center [760, 353] width 27 height 9
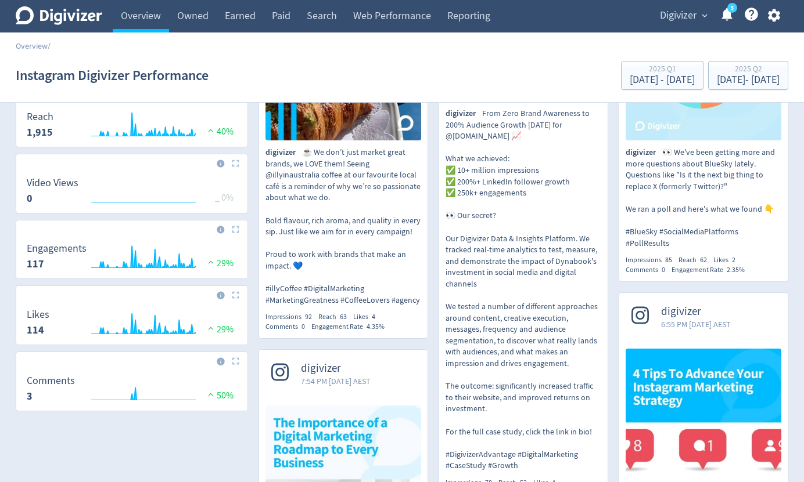
click at [687, 26] on div "Digivizer expand_more 5 Help Center - Searchable support on using Digivizer" at bounding box center [717, 16] width 141 height 33
click at [686, 15] on span "Digivizer" at bounding box center [678, 15] width 37 height 19
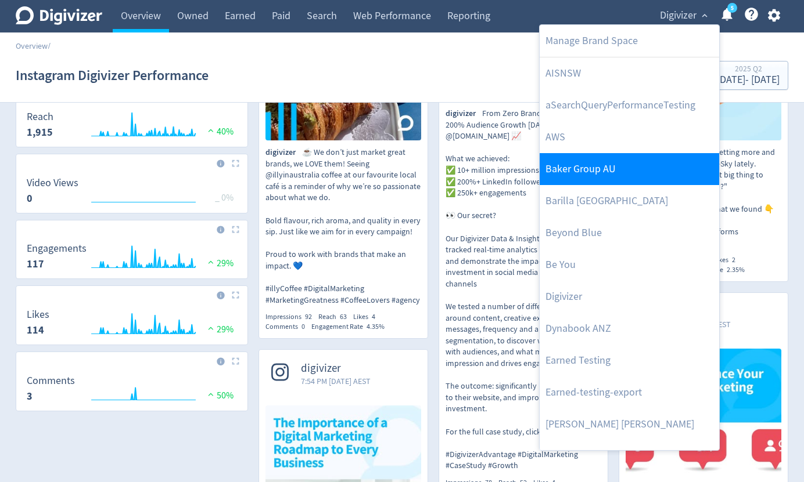
click at [595, 176] on link "Baker Group AU" at bounding box center [628, 169] width 179 height 32
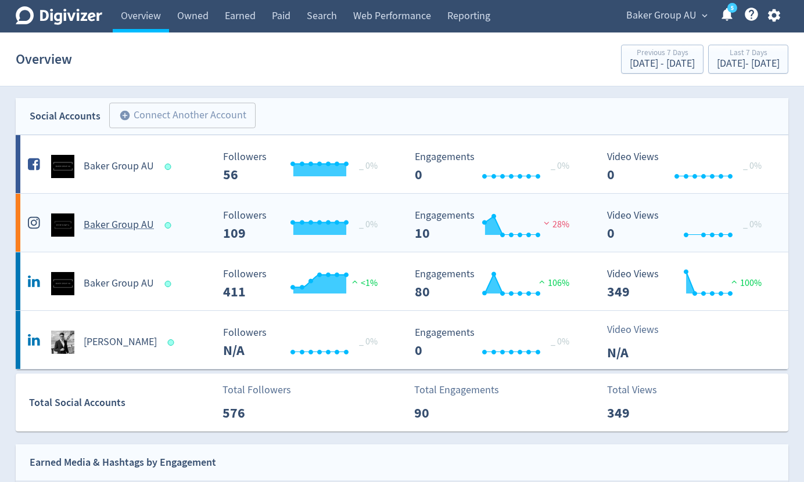
click at [149, 230] on h5 "Baker Group AU" at bounding box center [119, 225] width 70 height 14
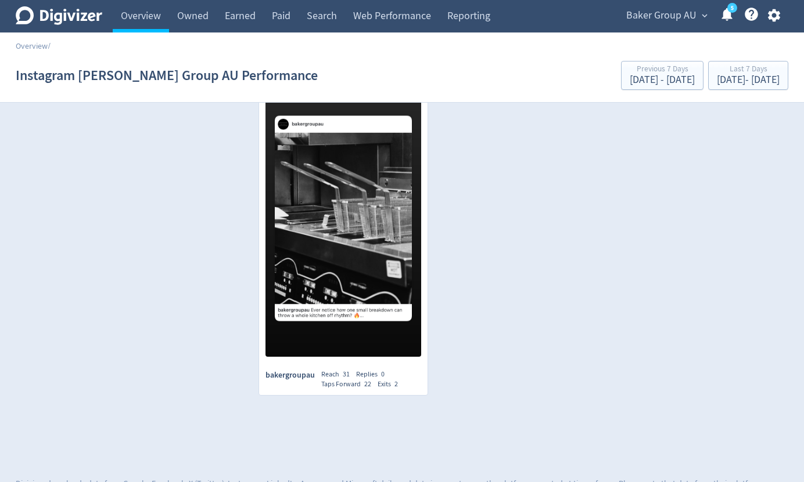
scroll to position [705, 0]
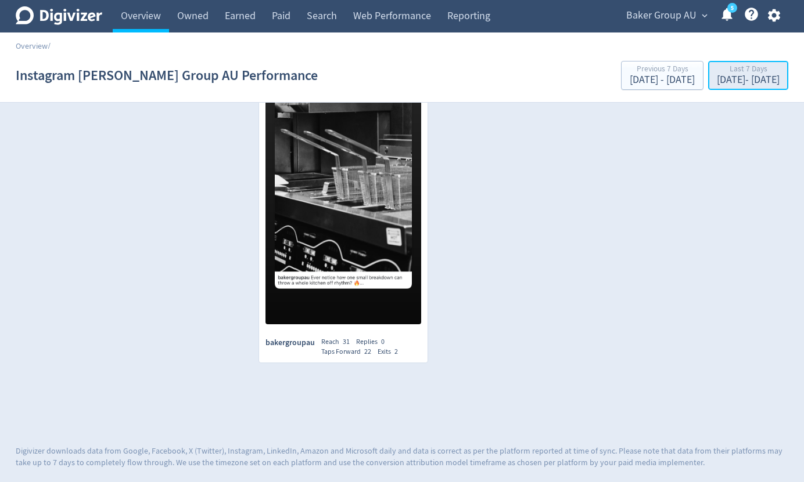
click at [725, 74] on div "Last 7 Days" at bounding box center [747, 70] width 63 height 10
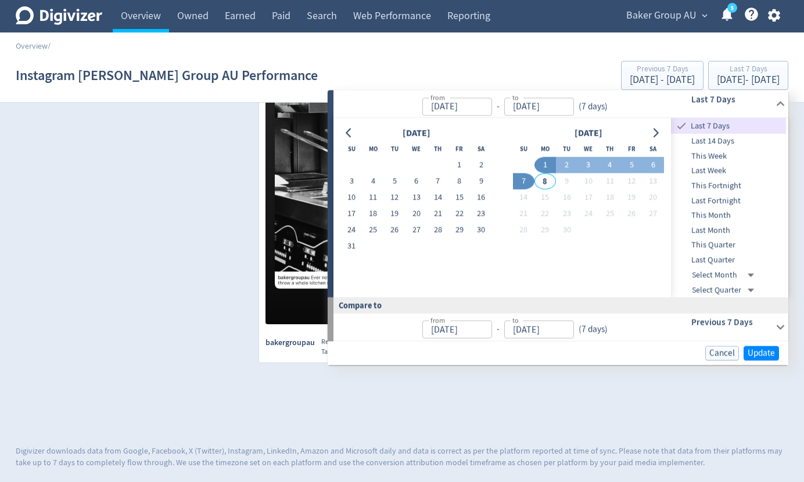
click at [671, 10] on span "Baker Group AU" at bounding box center [661, 15] width 70 height 19
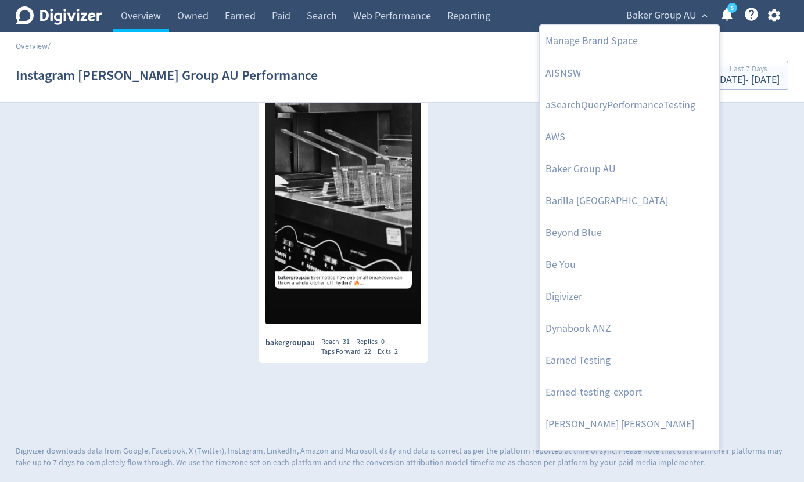
click at [671, 10] on div at bounding box center [402, 241] width 804 height 482
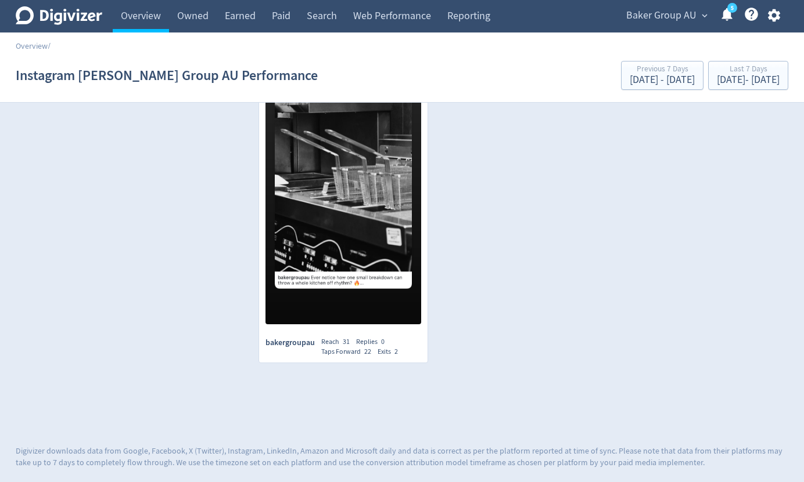
click at [671, 10] on span "Baker Group AU" at bounding box center [661, 15] width 70 height 19
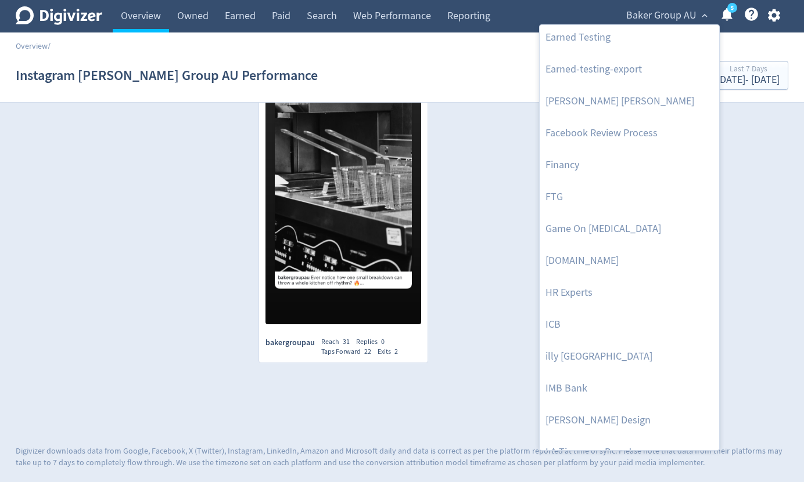
scroll to position [445, 0]
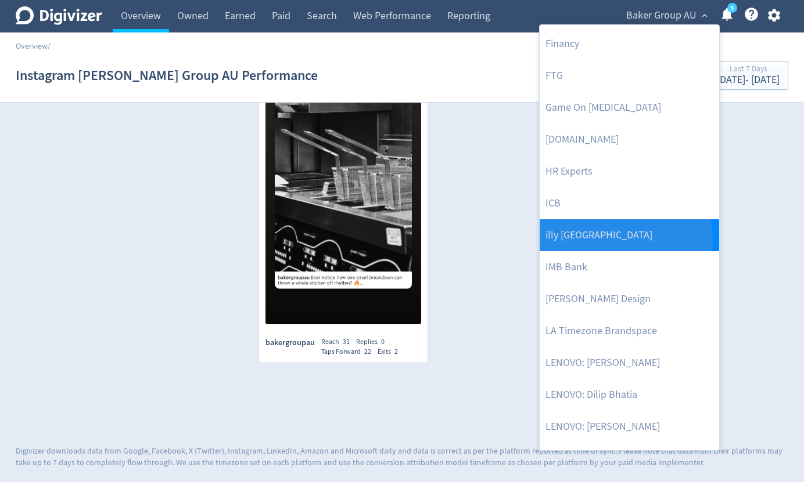
click at [609, 240] on link "illy [GEOGRAPHIC_DATA]" at bounding box center [628, 235] width 179 height 32
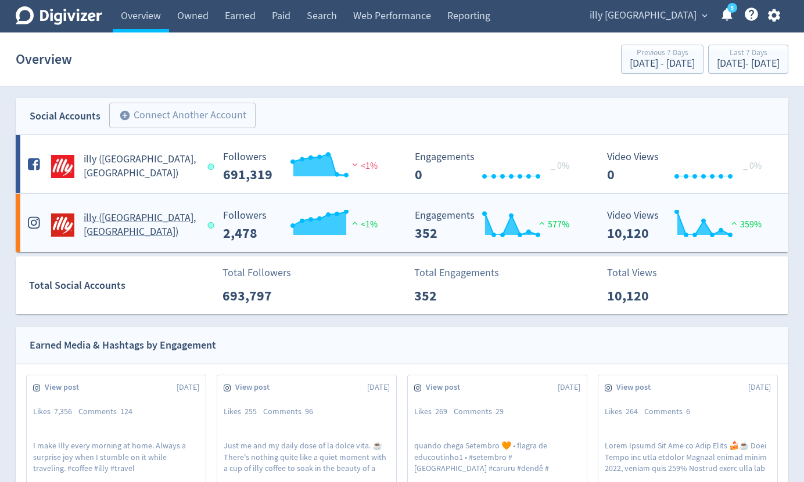
click at [113, 219] on h5 "illy (AU, NZ)" at bounding box center [140, 225] width 113 height 28
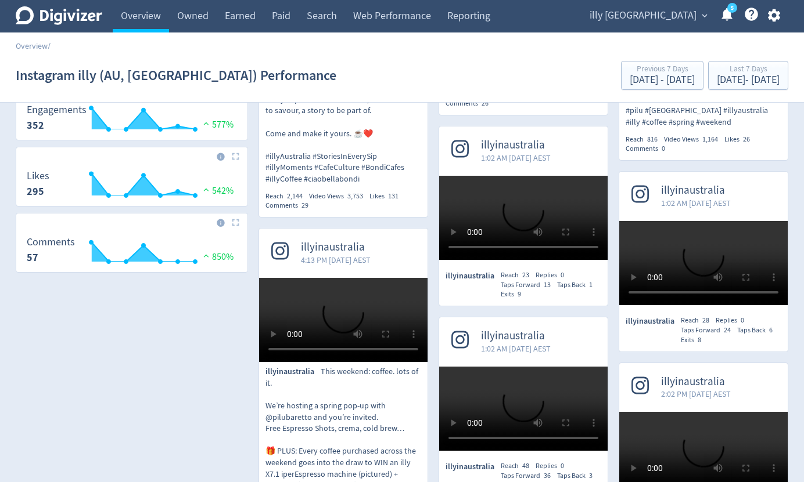
scroll to position [404, 0]
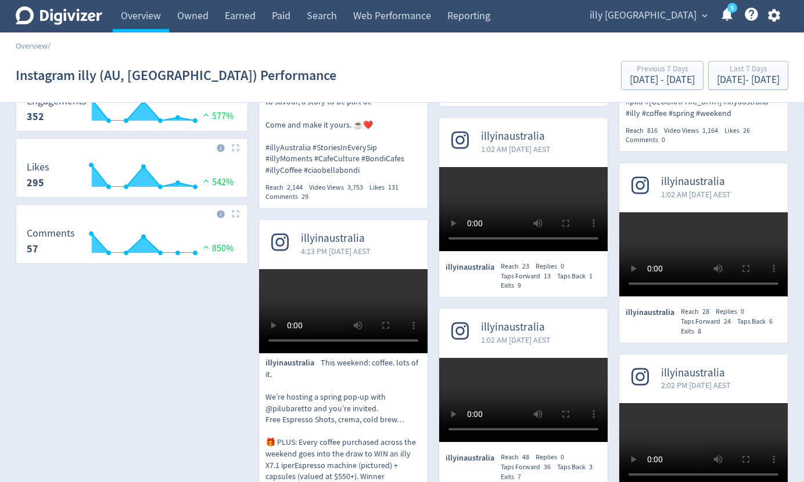
click at [298, 176] on p "illyinaustralia ☕✨ Introducing Stories in Every Sip - an illy Caffé Series cele…" at bounding box center [343, 28] width 156 height 296
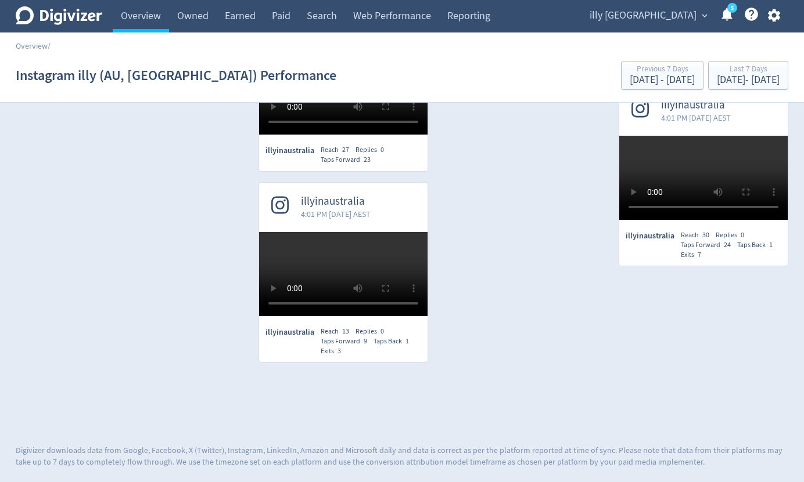
scroll to position [2996, 0]
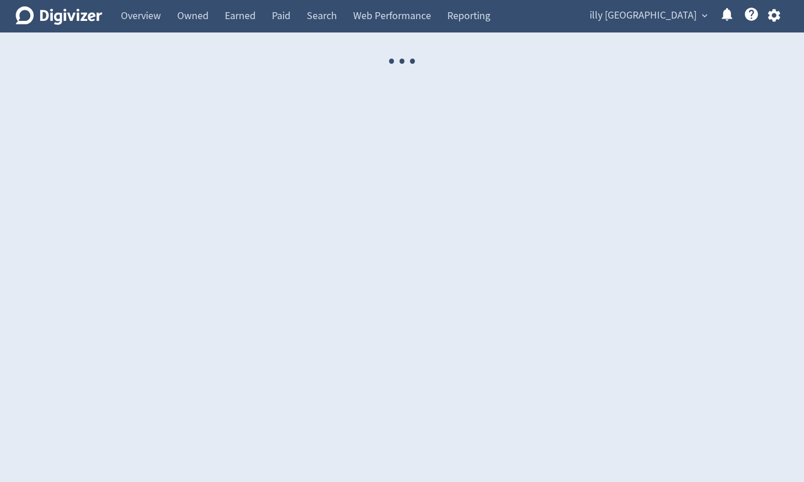
select select "USER"
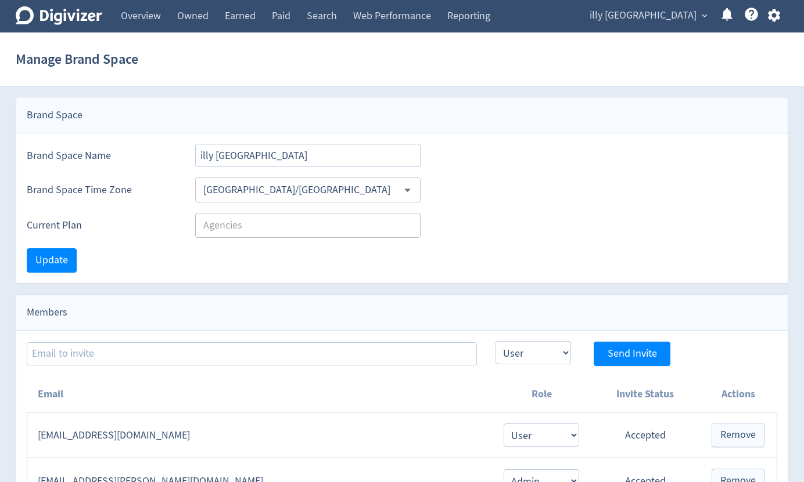
click at [660, 13] on span "illy [GEOGRAPHIC_DATA]" at bounding box center [642, 15] width 107 height 19
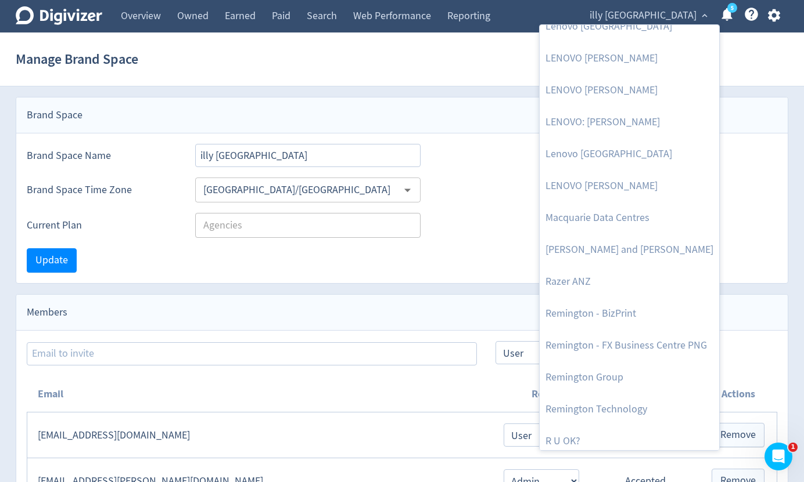
scroll to position [1208, 0]
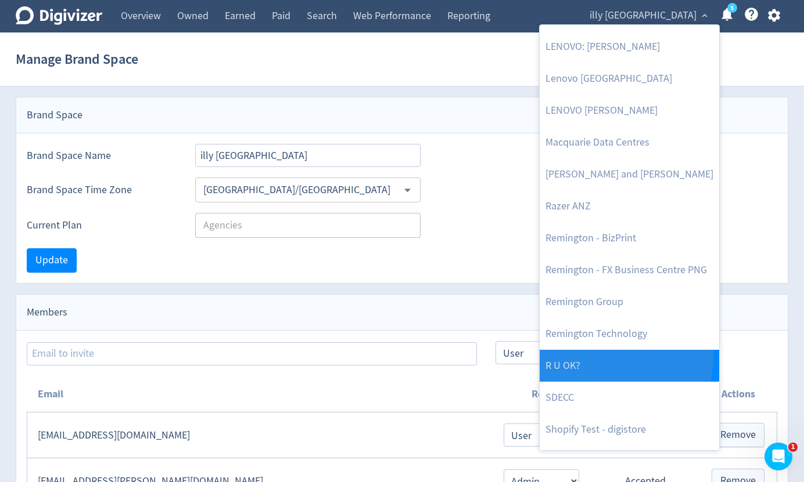
click at [581, 356] on link "R U OK?" at bounding box center [628, 366] width 179 height 32
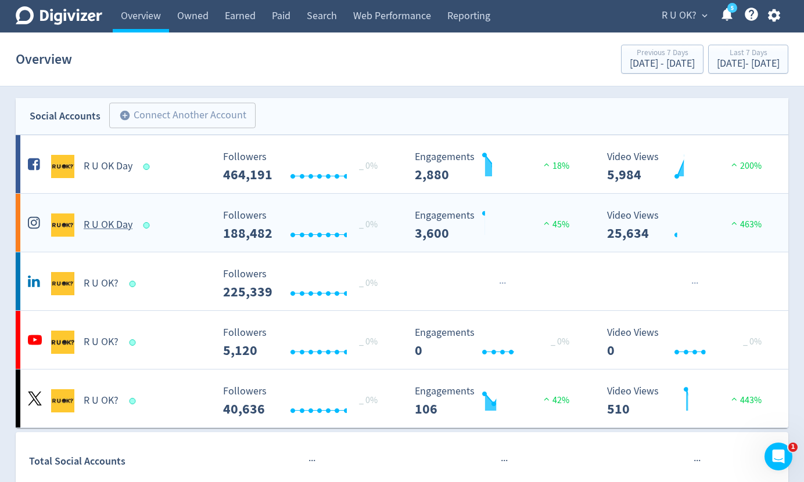
click at [158, 217] on div "R U OK Day" at bounding box center [119, 225] width 188 height 23
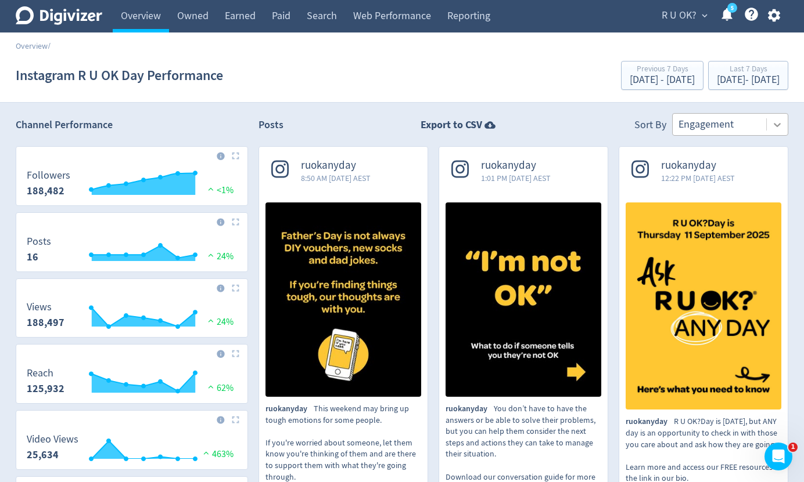
click at [772, 124] on icon at bounding box center [777, 125] width 12 height 12
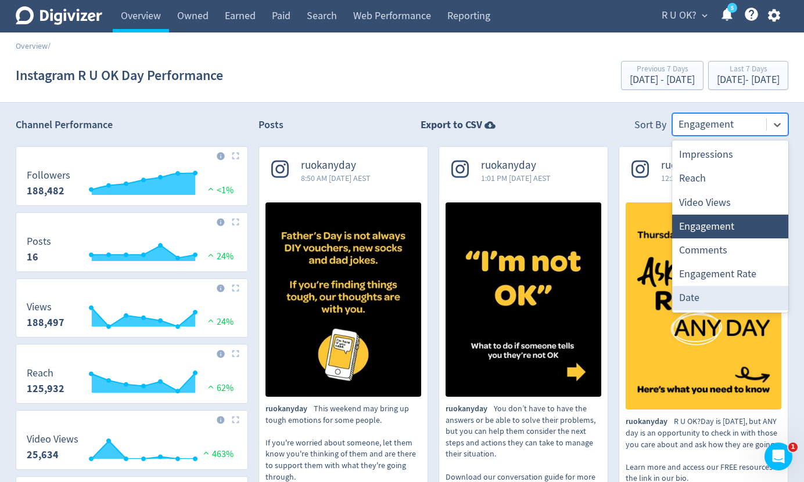
click at [718, 289] on div "Date" at bounding box center [730, 298] width 116 height 24
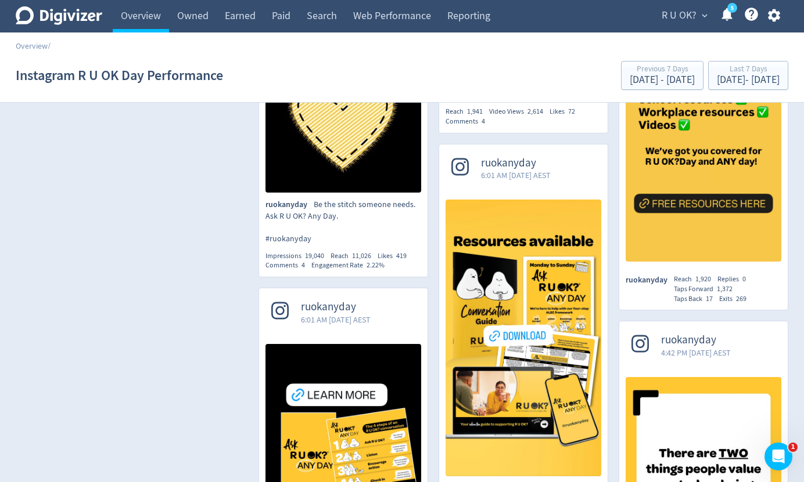
scroll to position [610, 0]
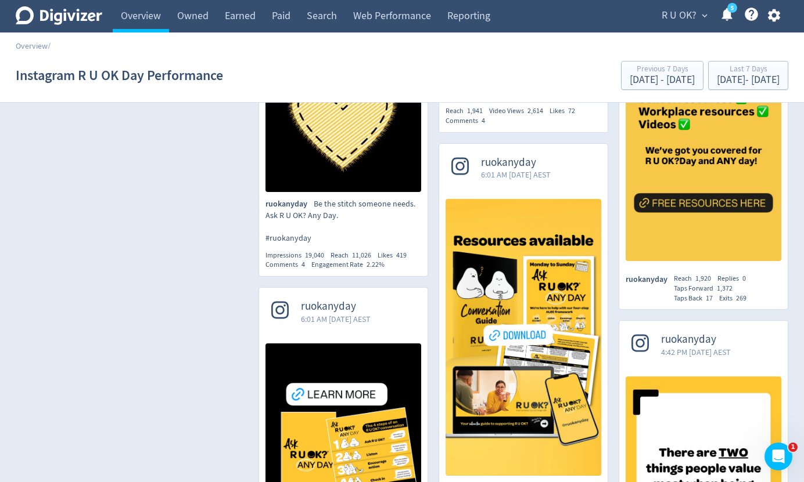
click at [578, 51] on video at bounding box center [523, 8] width 168 height 84
click at [561, 51] on video at bounding box center [523, 8] width 168 height 84
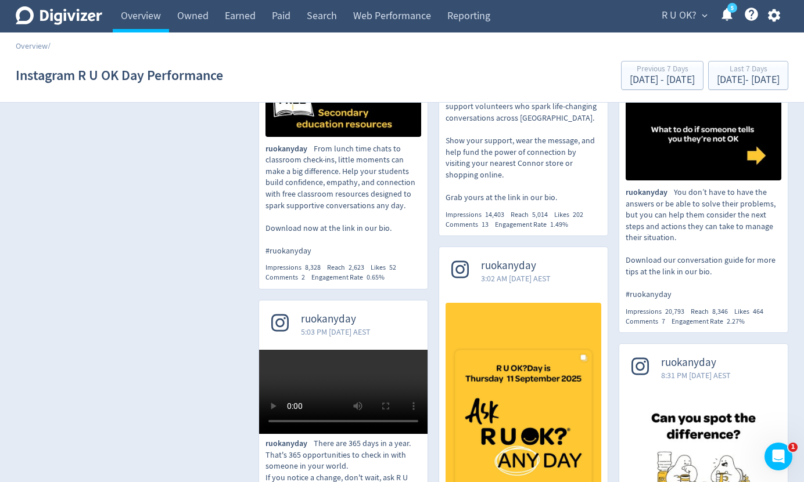
scroll to position [1449, 0]
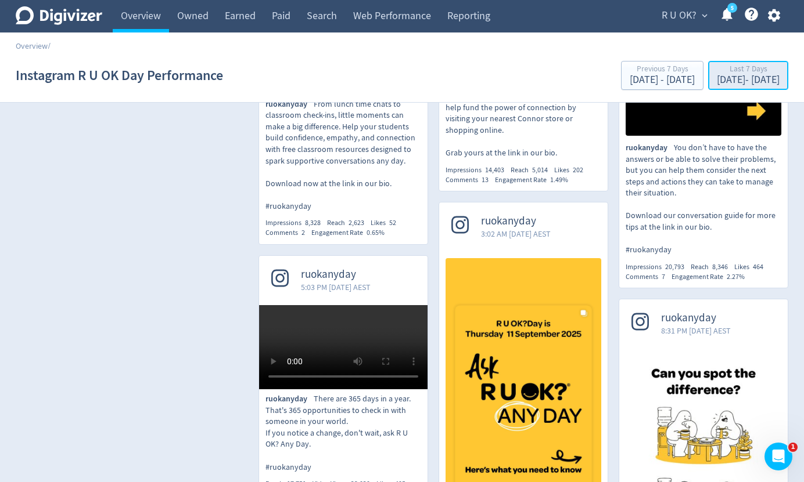
click at [741, 76] on div "[DATE] - [DATE]" at bounding box center [747, 80] width 63 height 10
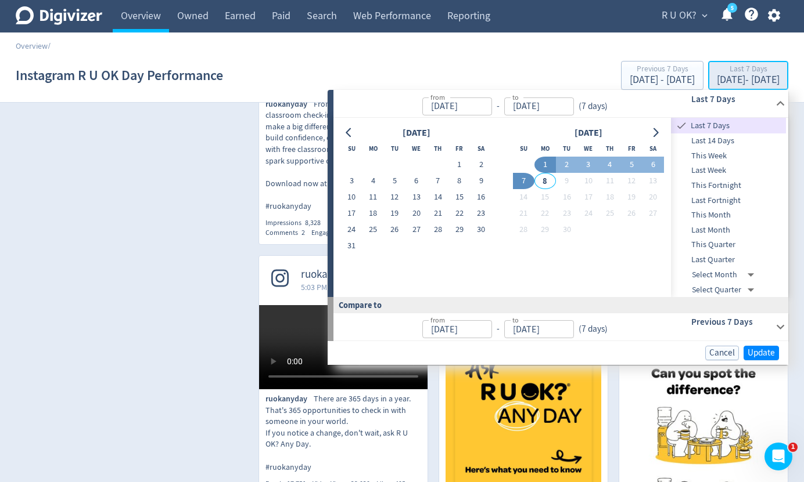
type input "[DATE]"
click at [523, 183] on button "7" at bounding box center [523, 181] width 21 height 16
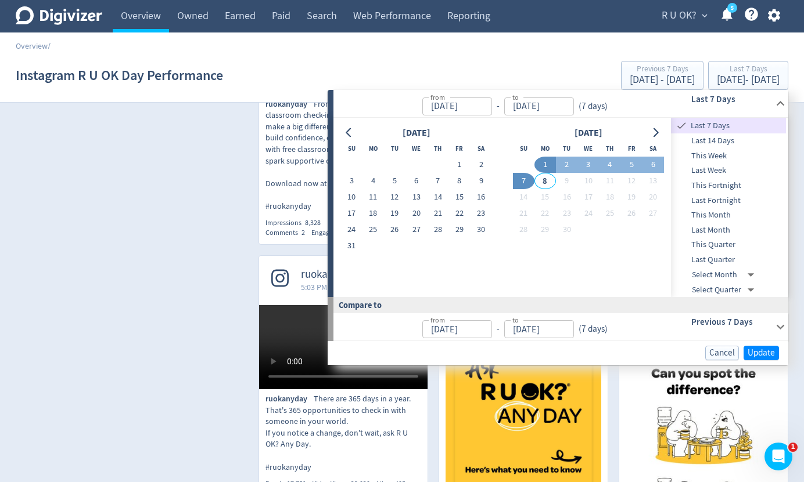
type input "[DATE]"
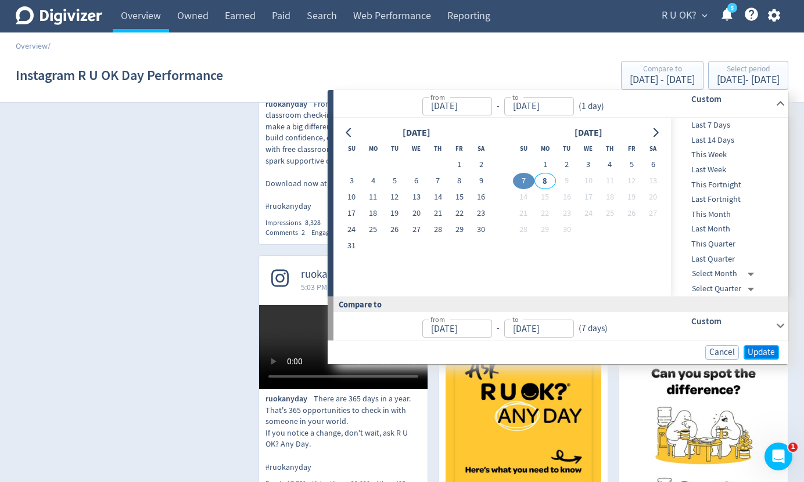
click at [756, 351] on span "Update" at bounding box center [760, 352] width 27 height 9
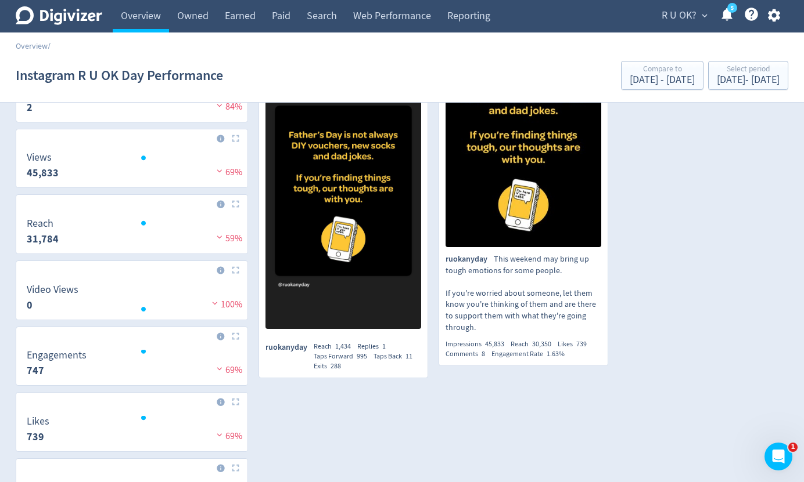
scroll to position [162, 0]
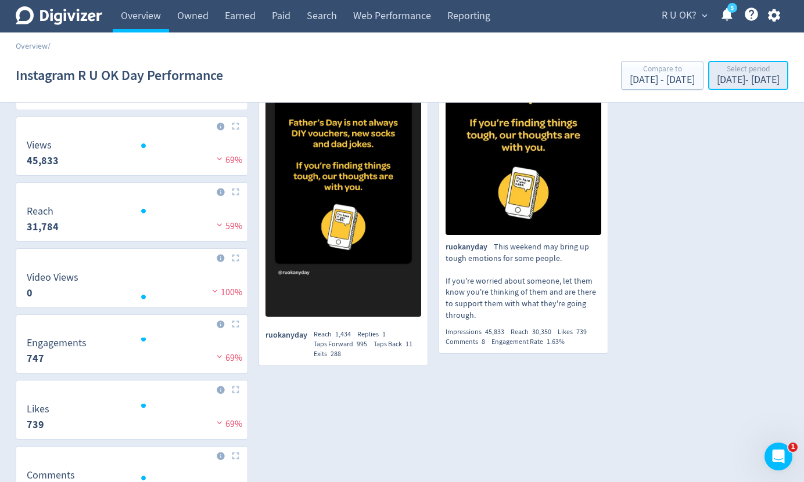
click at [716, 78] on div "[DATE] - [DATE]" at bounding box center [747, 80] width 63 height 10
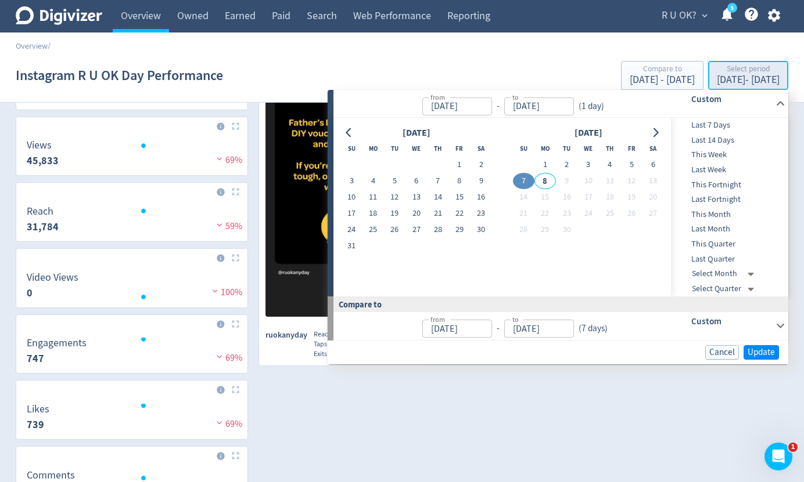
type input "[DATE]"
type input "Sep 07, 2025"
type input "[DATE]"
click at [726, 344] on div "Cancel Update" at bounding box center [557, 353] width 460 height 24
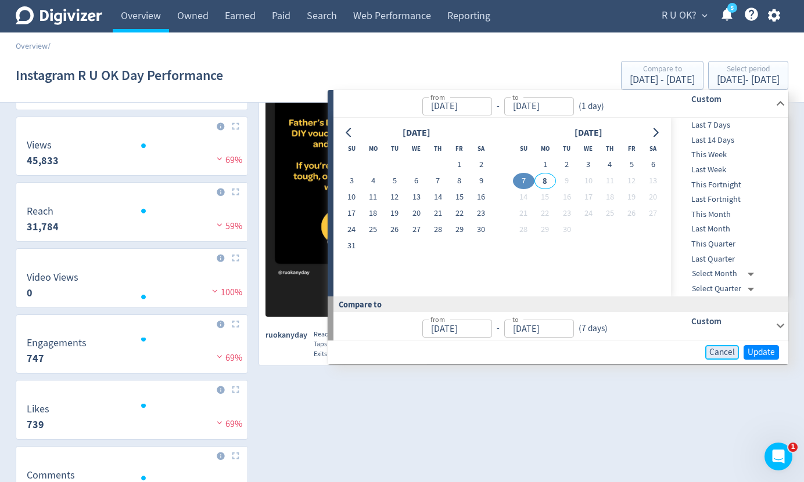
click at [726, 345] on button "Cancel" at bounding box center [722, 352] width 34 height 15
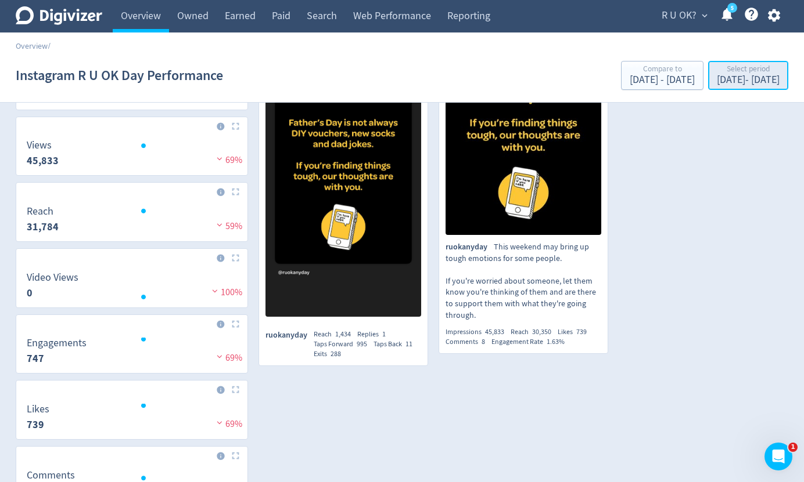
click at [716, 77] on div "Sep 7, 2025 - Sep 7, 2025" at bounding box center [747, 80] width 63 height 10
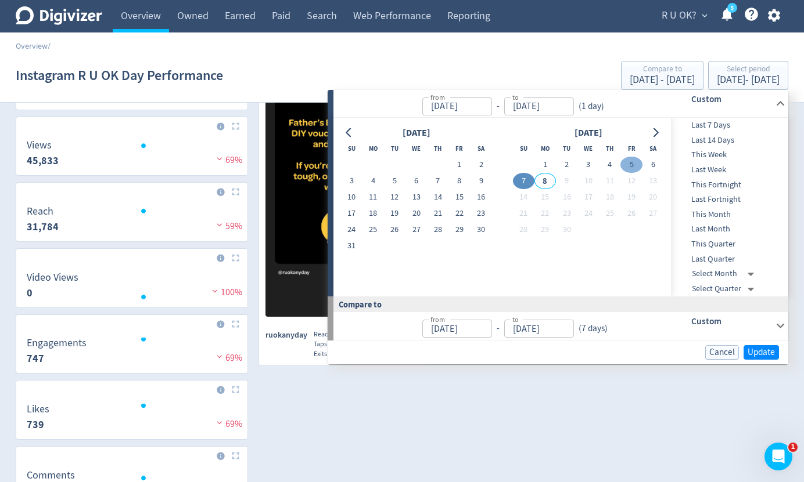
click at [632, 165] on button "5" at bounding box center [630, 165] width 21 height 16
type input "Sep 05, 2025"
click at [760, 348] on span "Update" at bounding box center [760, 352] width 27 height 9
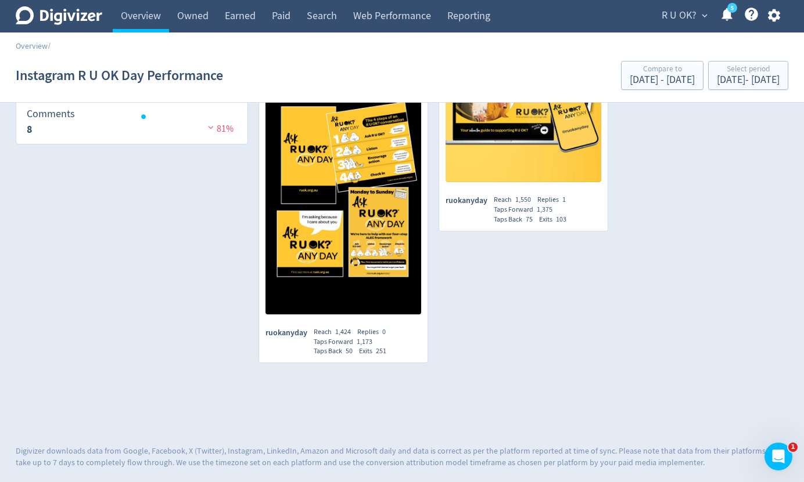
scroll to position [607, 0]
click at [723, 83] on div "Sep 5, 2025 - Sep 5, 2025" at bounding box center [747, 80] width 63 height 10
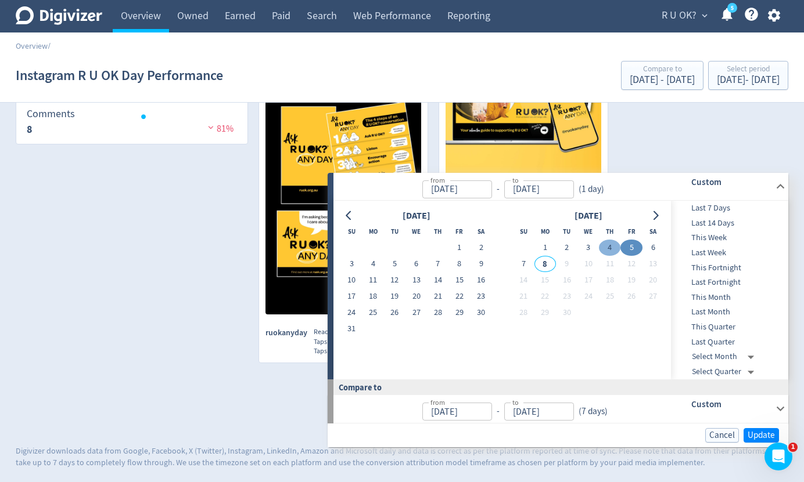
click at [614, 240] on button "4" at bounding box center [609, 248] width 21 height 16
type input "Sep 04, 2025"
click at [772, 431] on span "Update" at bounding box center [760, 435] width 27 height 9
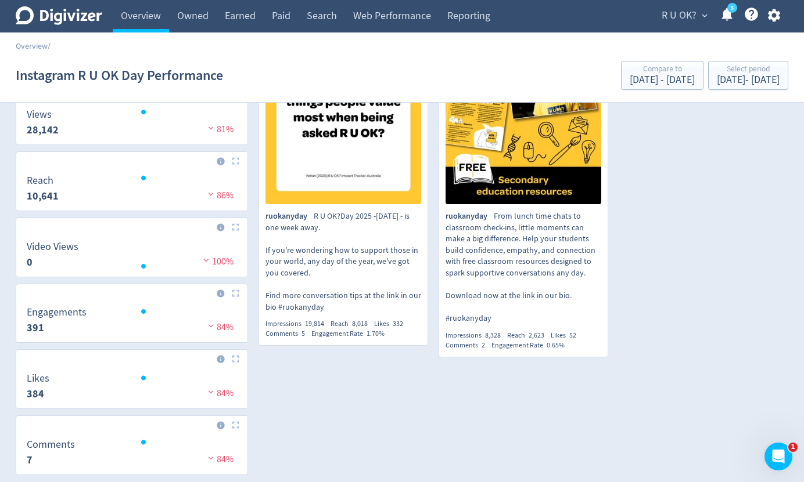
scroll to position [194, 0]
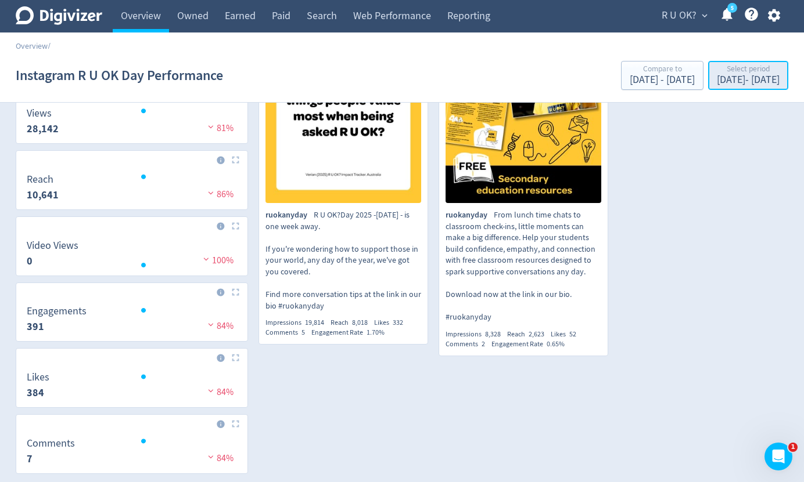
click at [716, 80] on div "Sep 4, 2025 - Sep 4, 2025" at bounding box center [747, 80] width 63 height 10
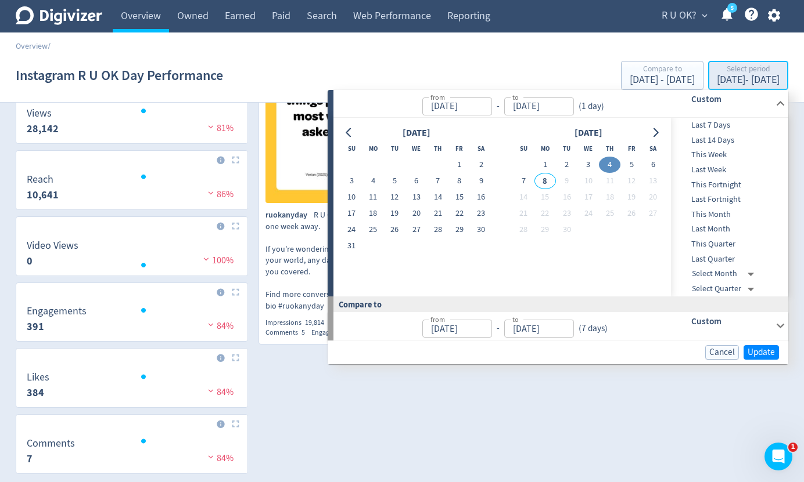
type input "Sep 04, 2025"
type input "[DATE]"
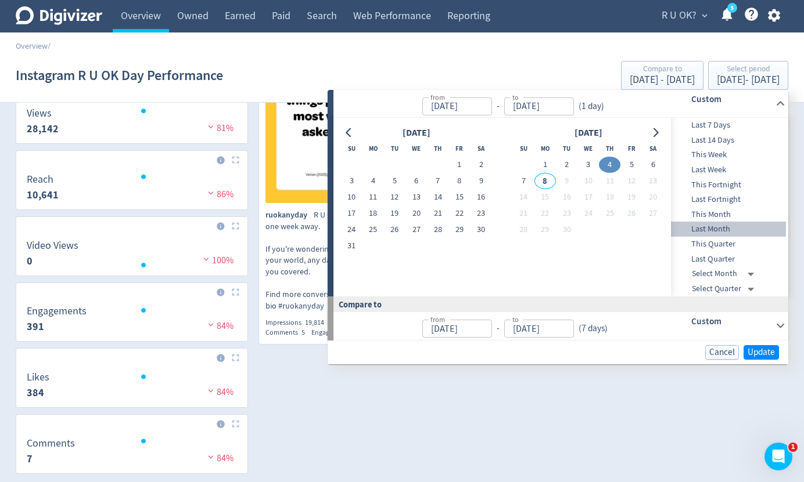
click at [702, 228] on span "Last Month" at bounding box center [728, 229] width 115 height 13
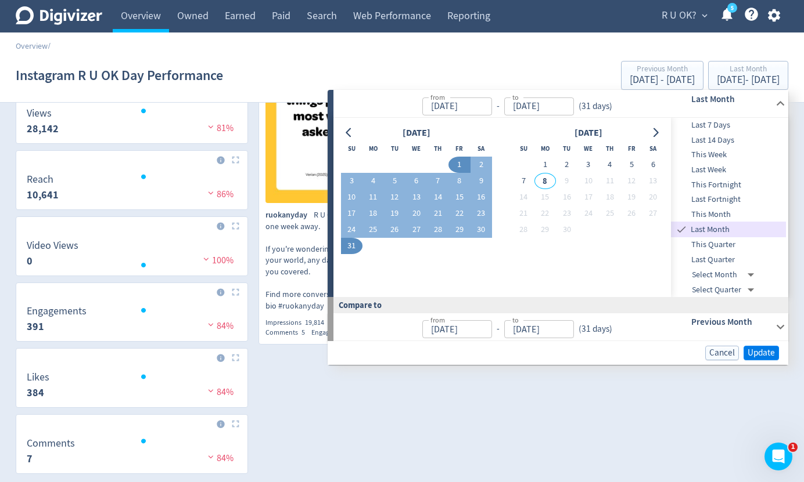
type input "Aug 01, 2025"
type input "[DATE]"
type input "Jul 01, 2025"
type input "Jul 31, 2025"
click at [765, 350] on span "Update" at bounding box center [760, 353] width 27 height 9
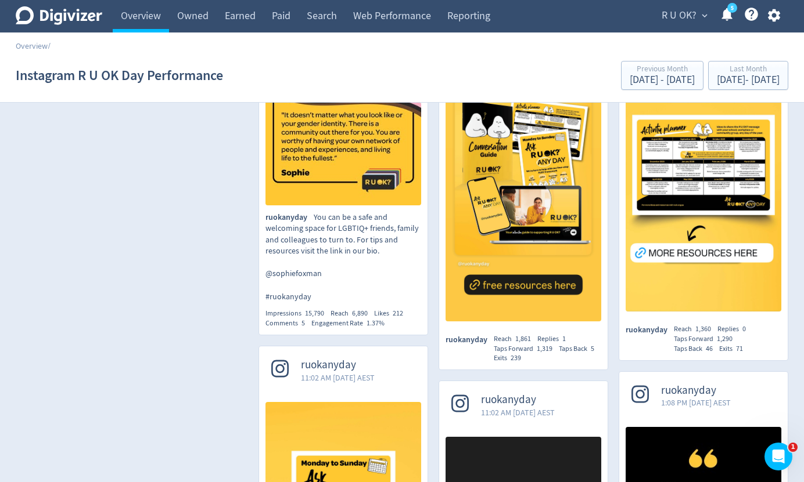
scroll to position [618, 0]
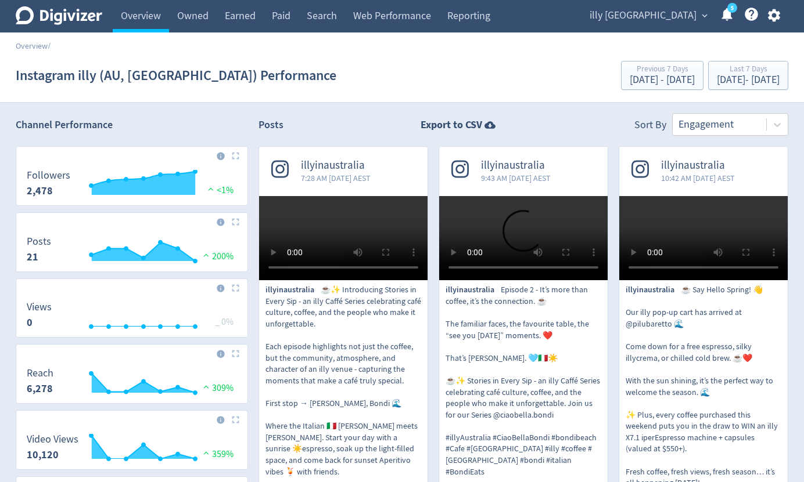
scroll to position [2996, 0]
